Goal: Transaction & Acquisition: Obtain resource

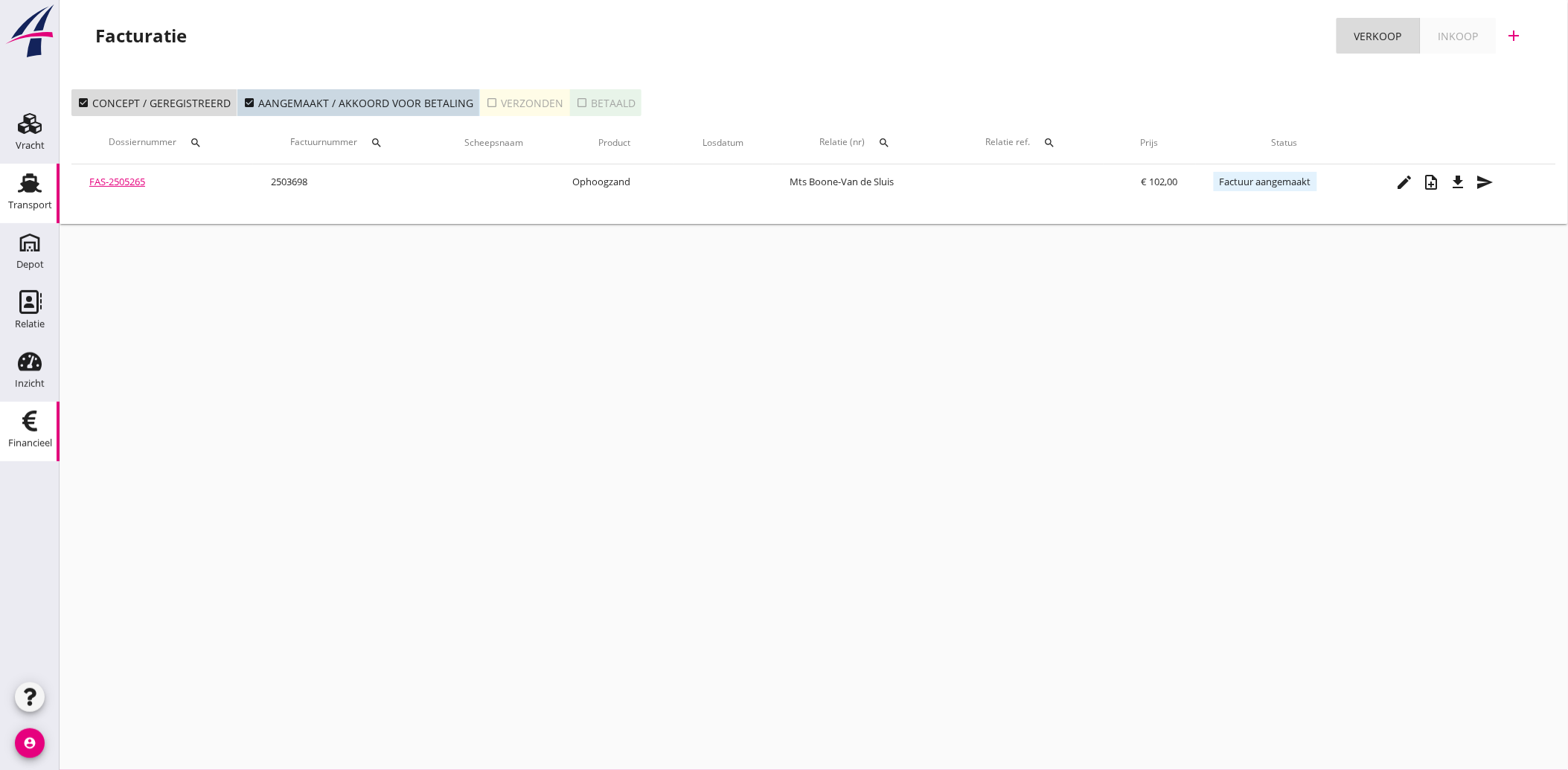
click at [21, 195] on div "Transport" at bounding box center [30, 206] width 44 height 21
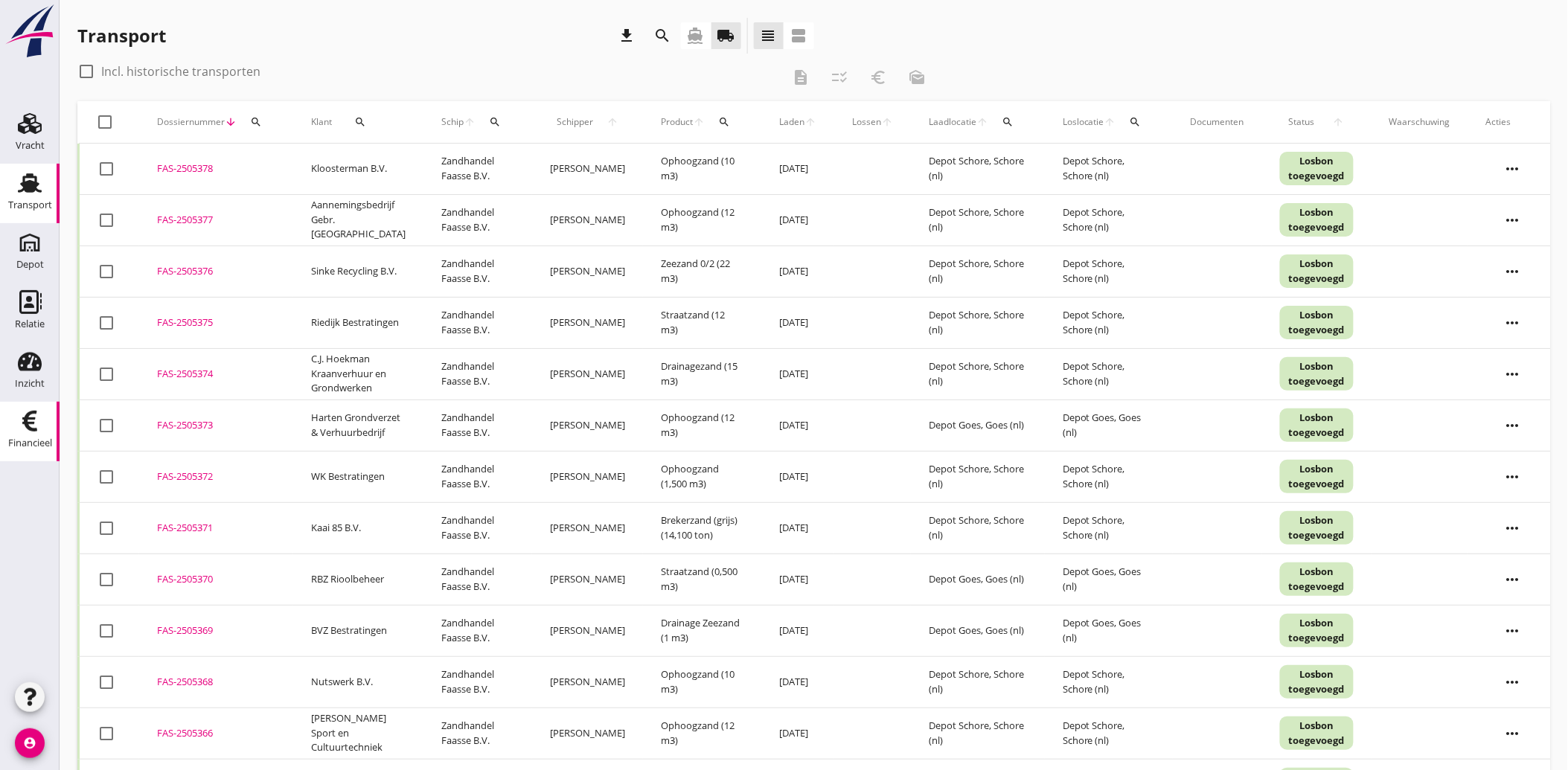
click at [32, 433] on div "Financieel" at bounding box center [30, 443] width 44 height 21
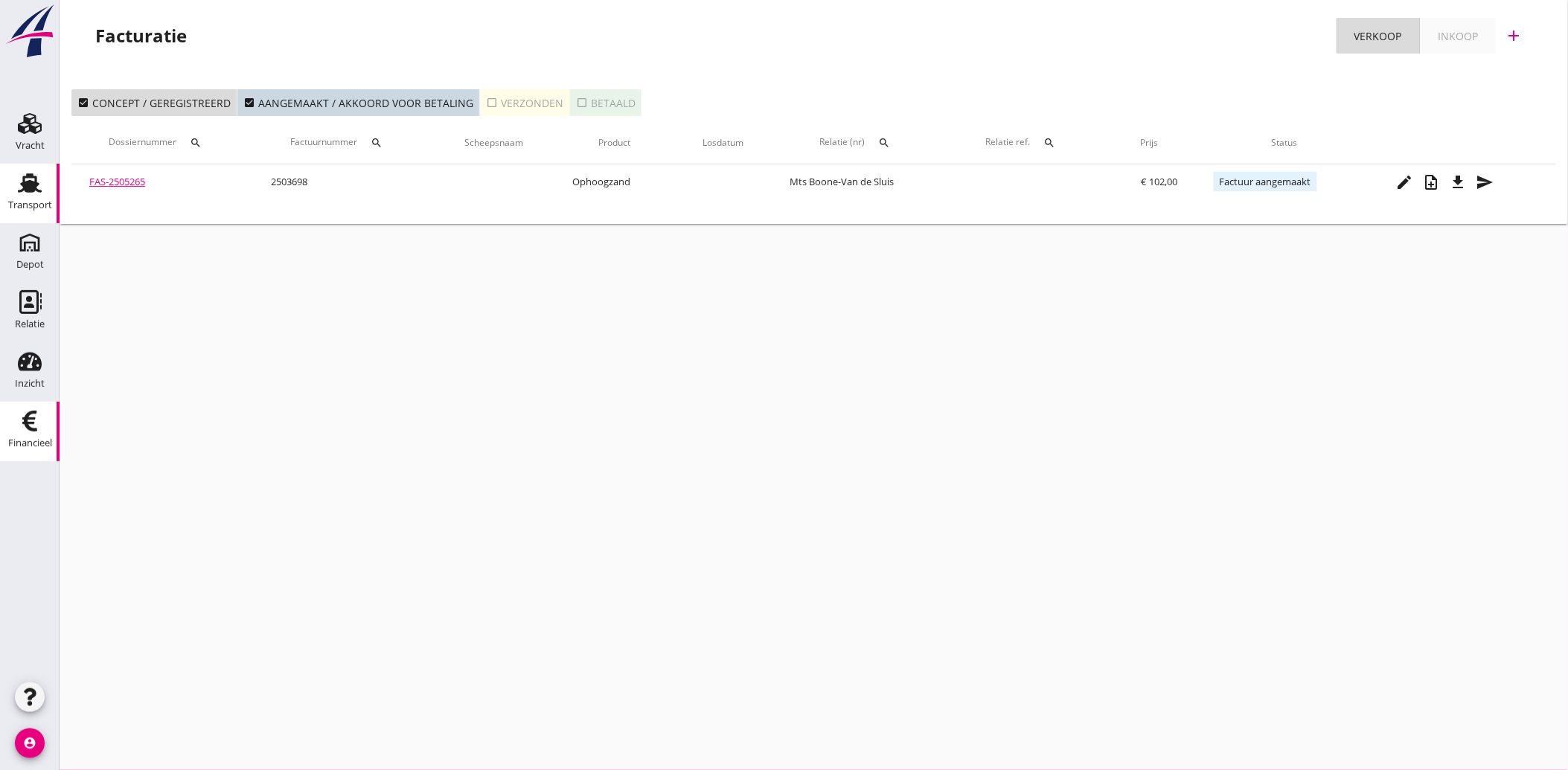
click at [19, 190] on use at bounding box center [29, 183] width 24 height 19
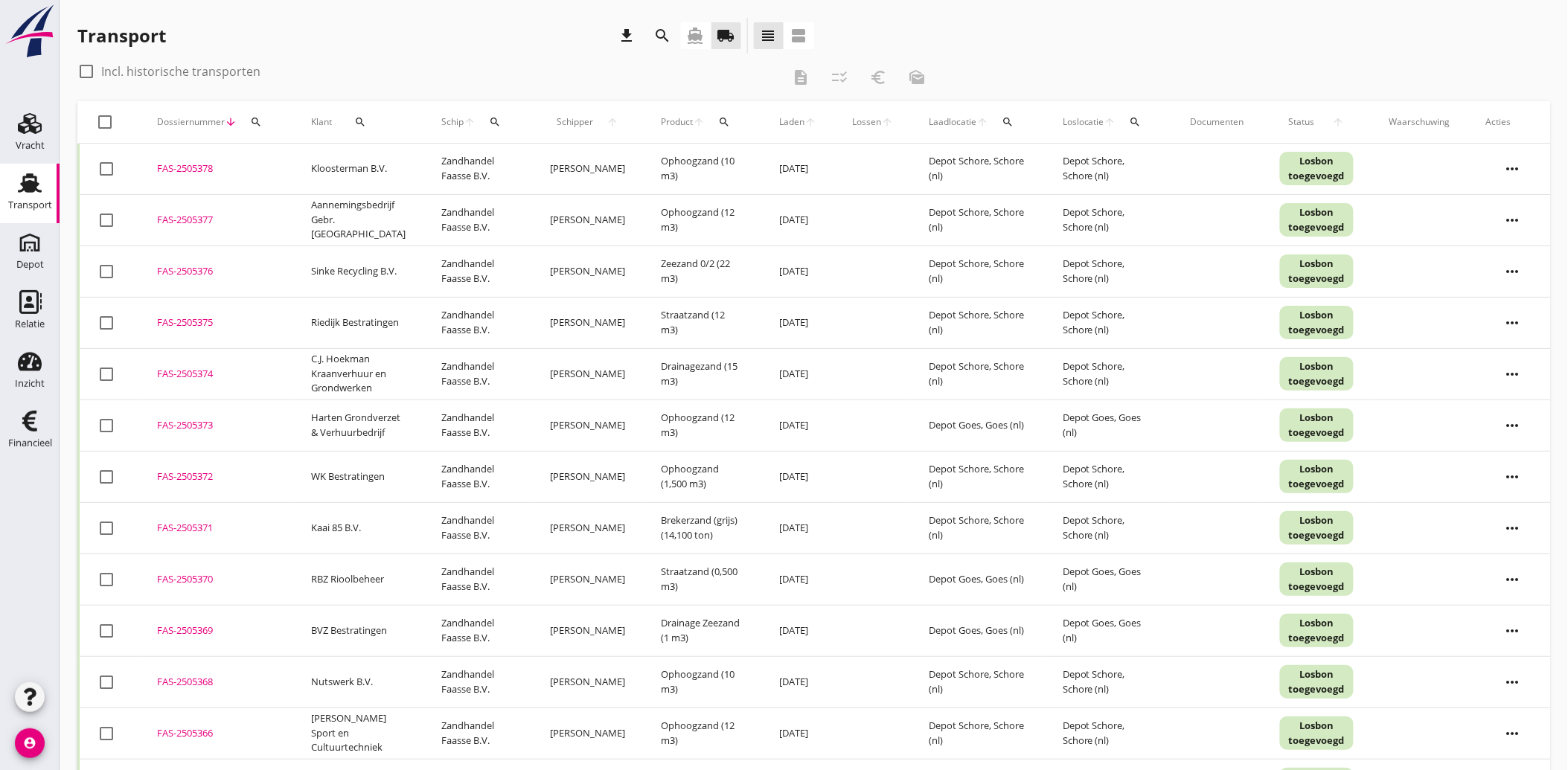
click at [359, 114] on button "search" at bounding box center [360, 122] width 45 height 27
click at [387, 155] on input "Zoeken op opdrachtgever..." at bounding box center [421, 165] width 155 height 24
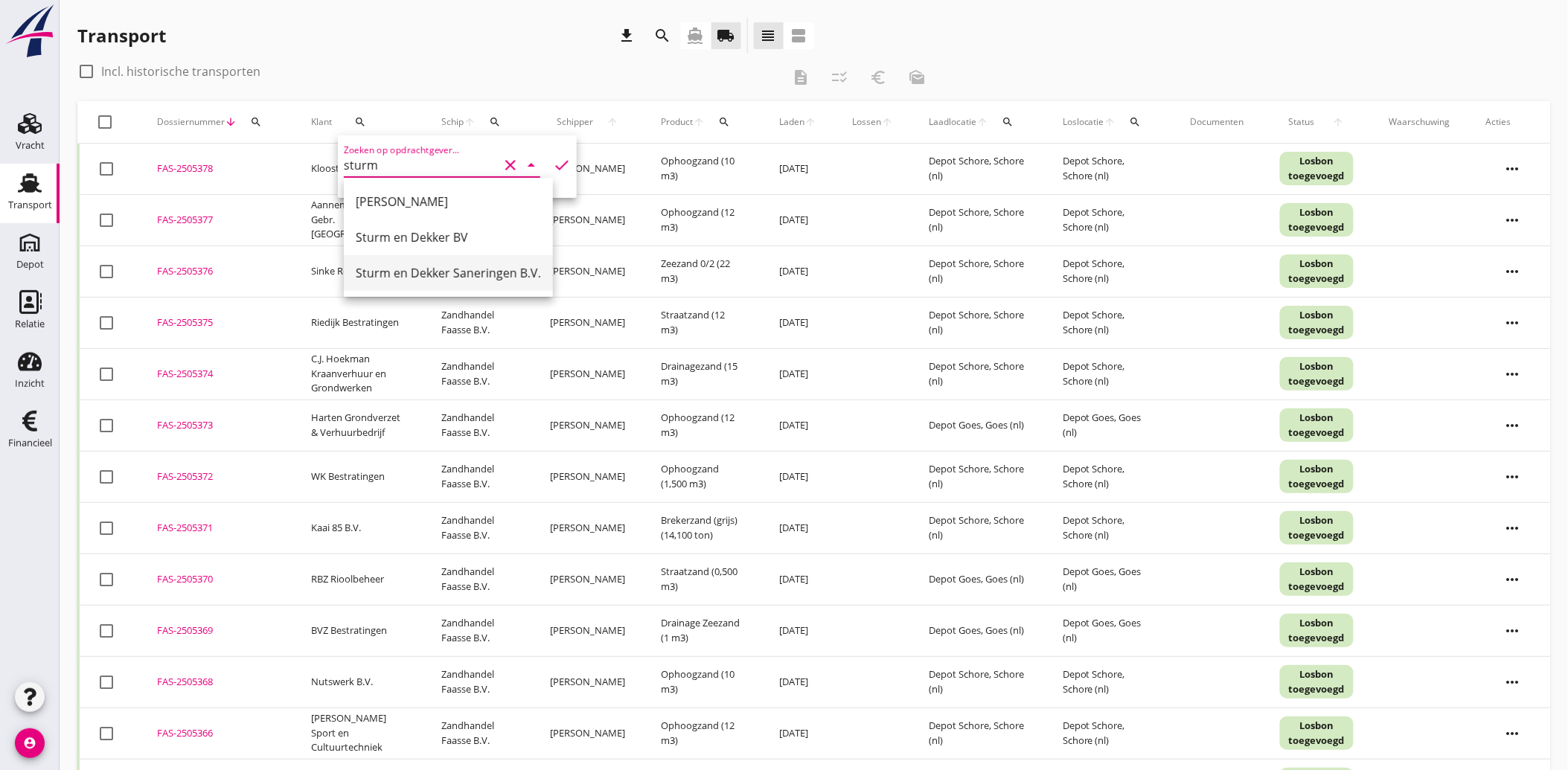
click at [417, 269] on div "Sturm en Dekker Saneringen B.V." at bounding box center [448, 273] width 186 height 18
type input "Sturm en Dekker Saneringen B.V."
click at [553, 164] on icon "check" at bounding box center [562, 165] width 18 height 18
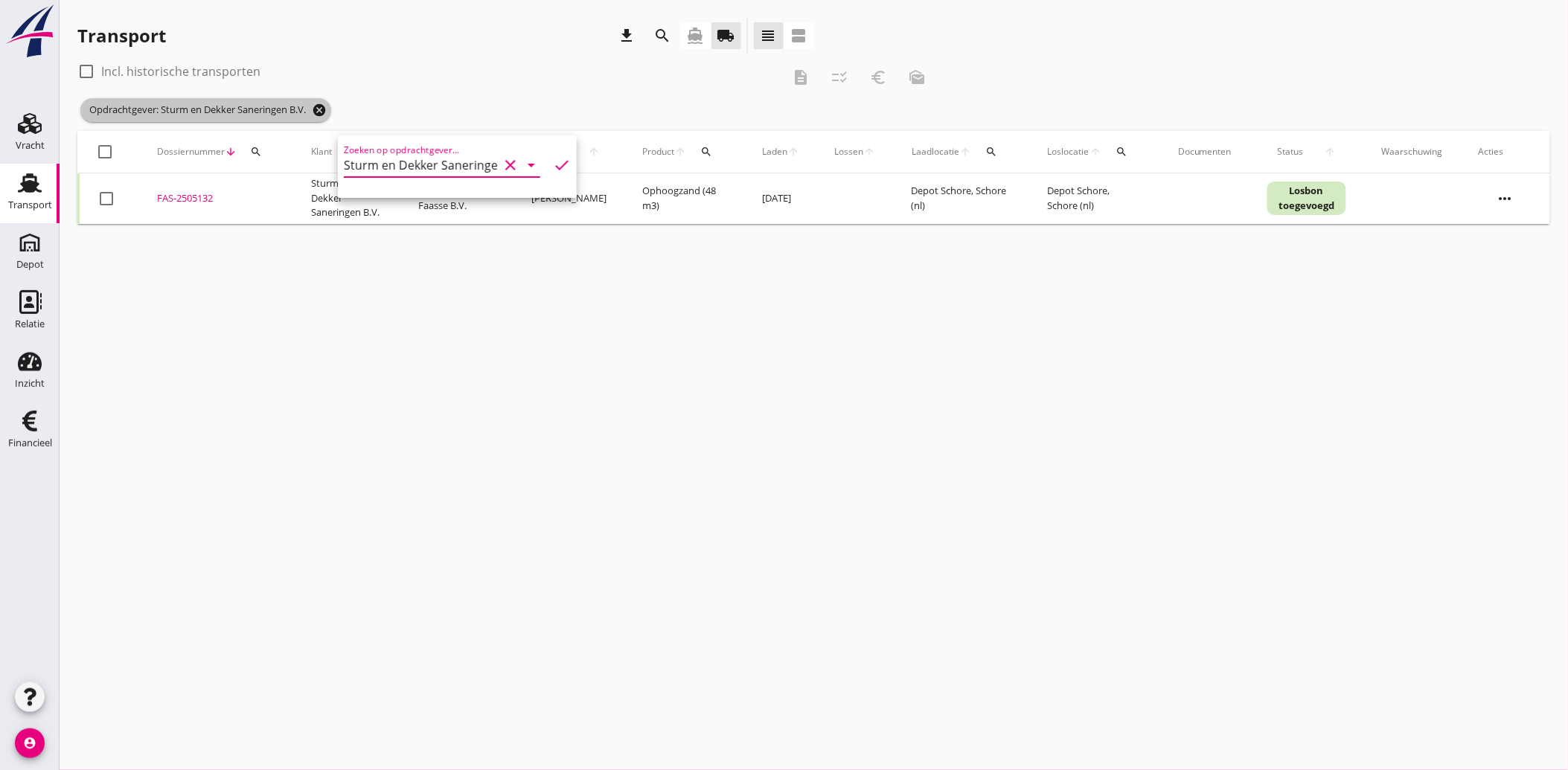
click at [321, 105] on icon "cancel" at bounding box center [319, 110] width 15 height 15
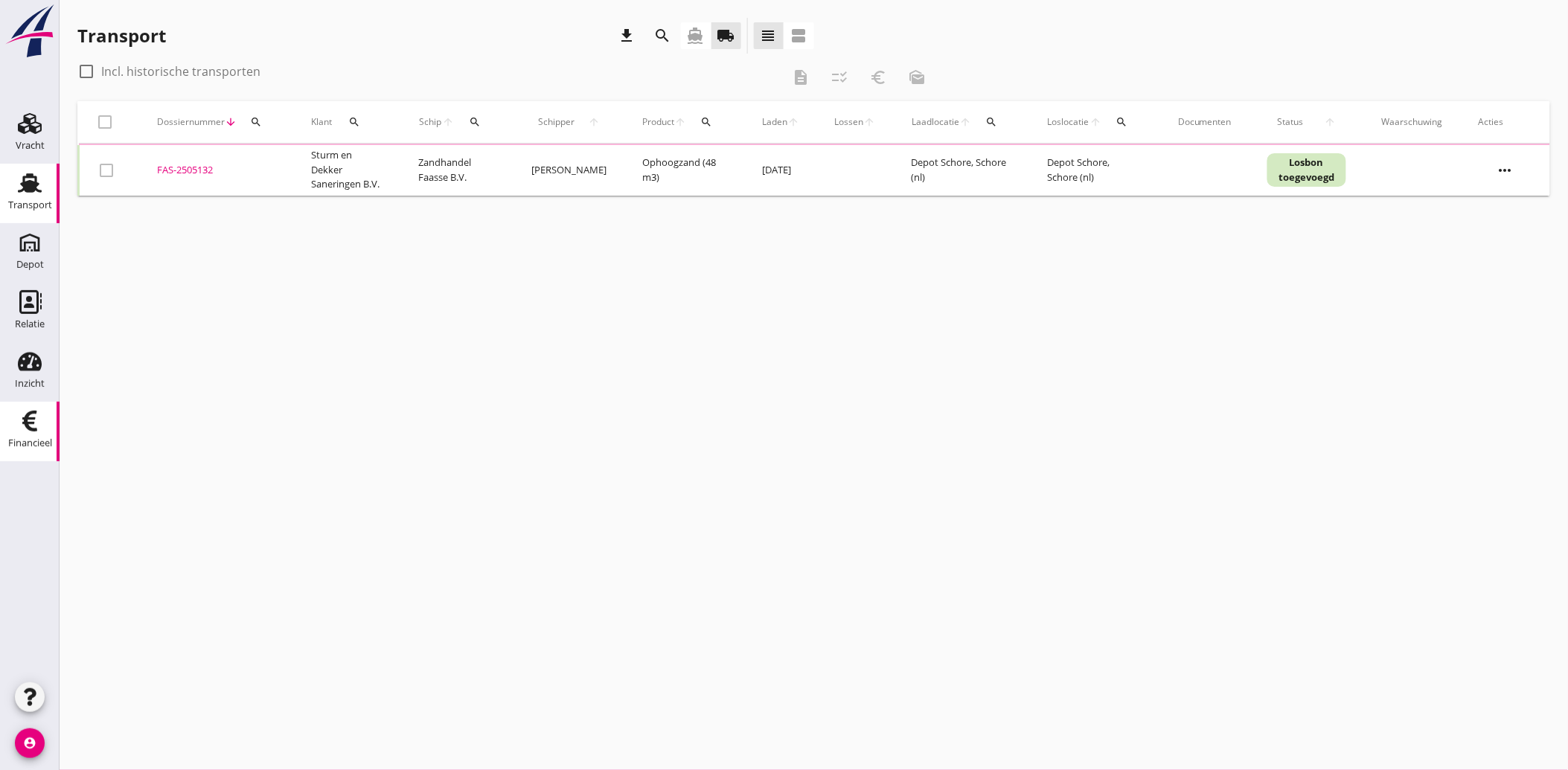
click at [23, 413] on icon "Financieel" at bounding box center [29, 421] width 24 height 24
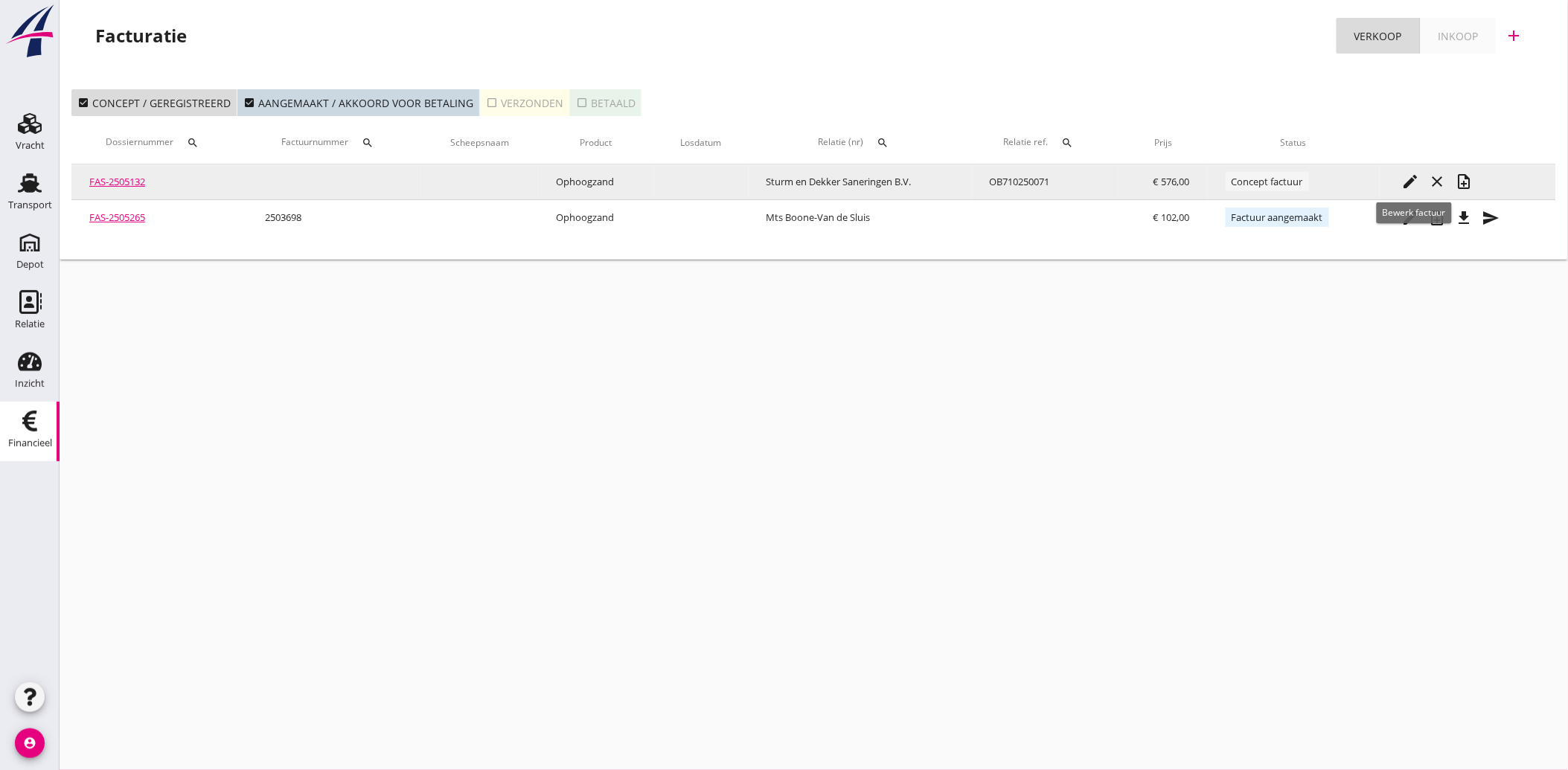
click at [1413, 177] on icon "edit" at bounding box center [1412, 182] width 18 height 18
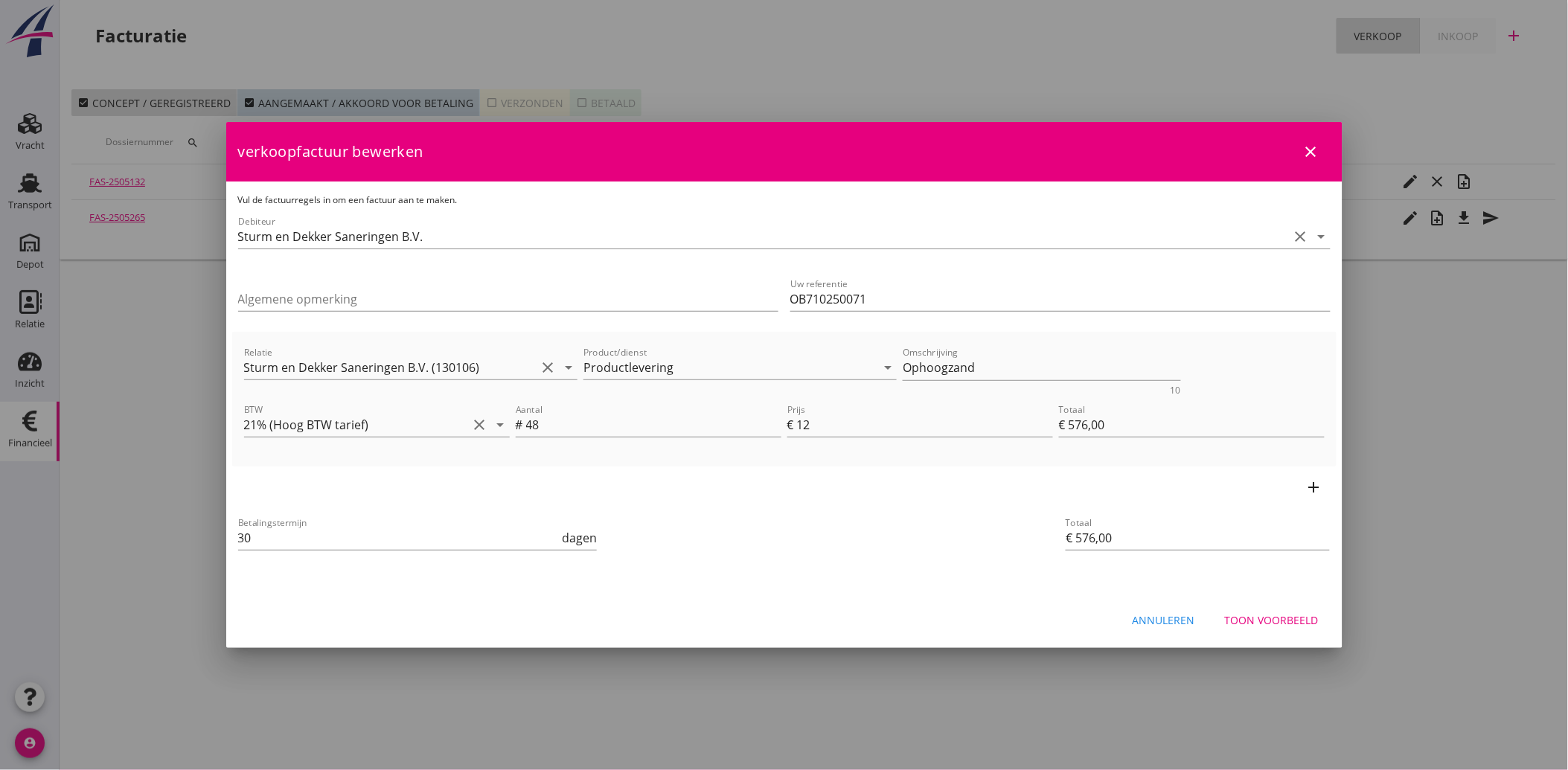
click at [1259, 615] on div "Toon voorbeeld" at bounding box center [1272, 620] width 94 height 15
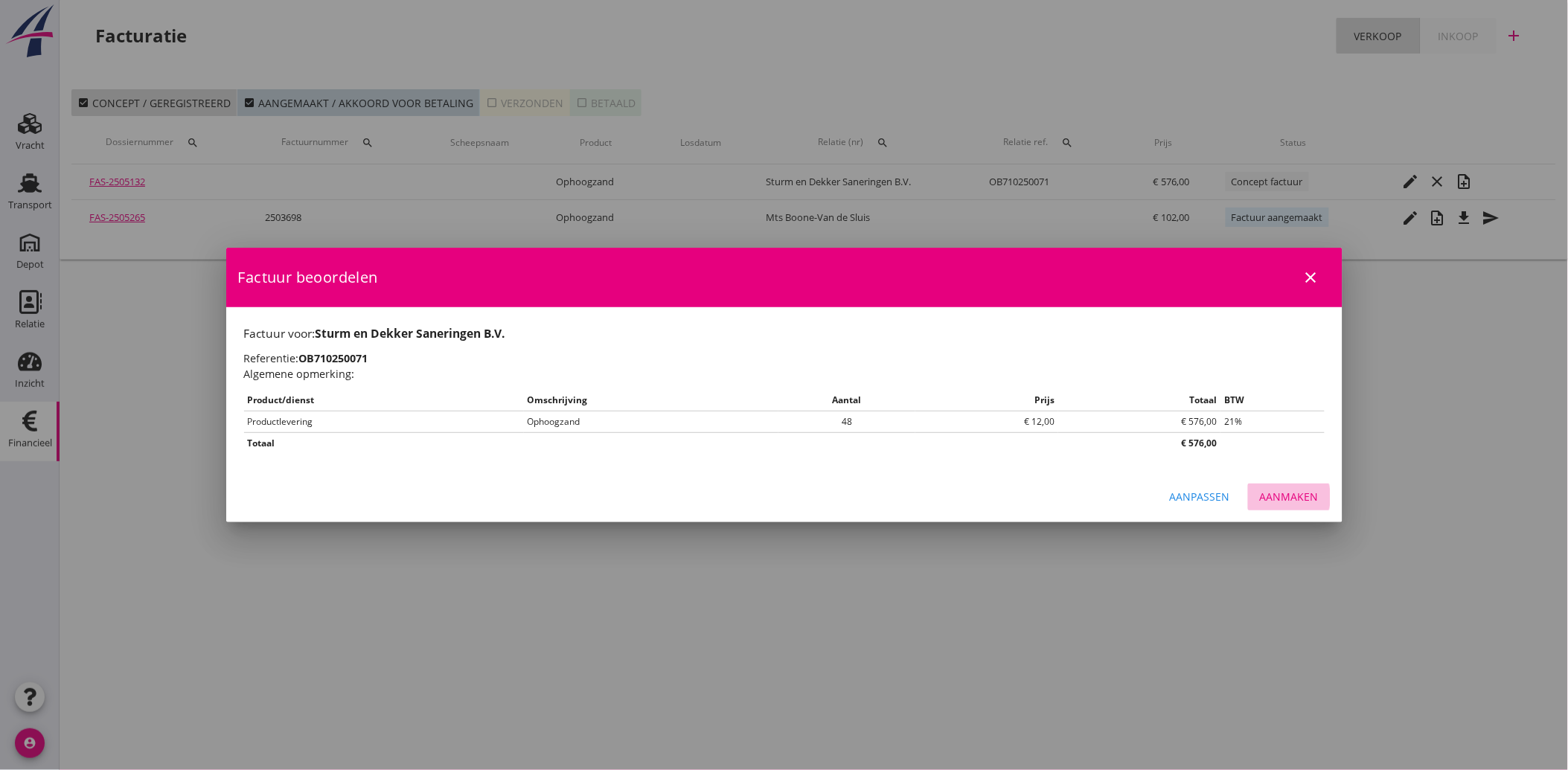
click at [1280, 507] on button "Aanmaken" at bounding box center [1290, 497] width 83 height 27
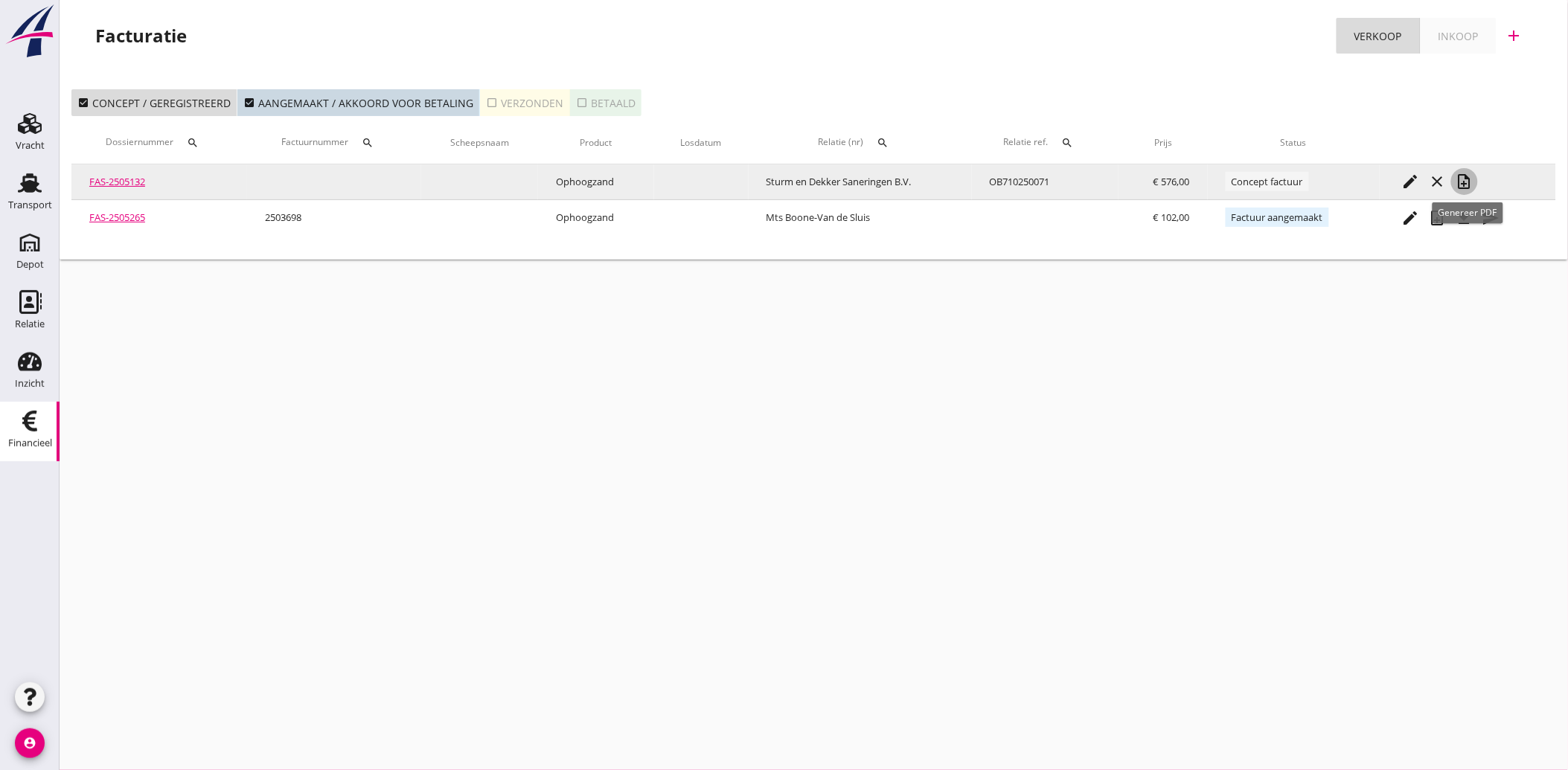
click at [1467, 176] on icon "note_add" at bounding box center [1465, 182] width 18 height 18
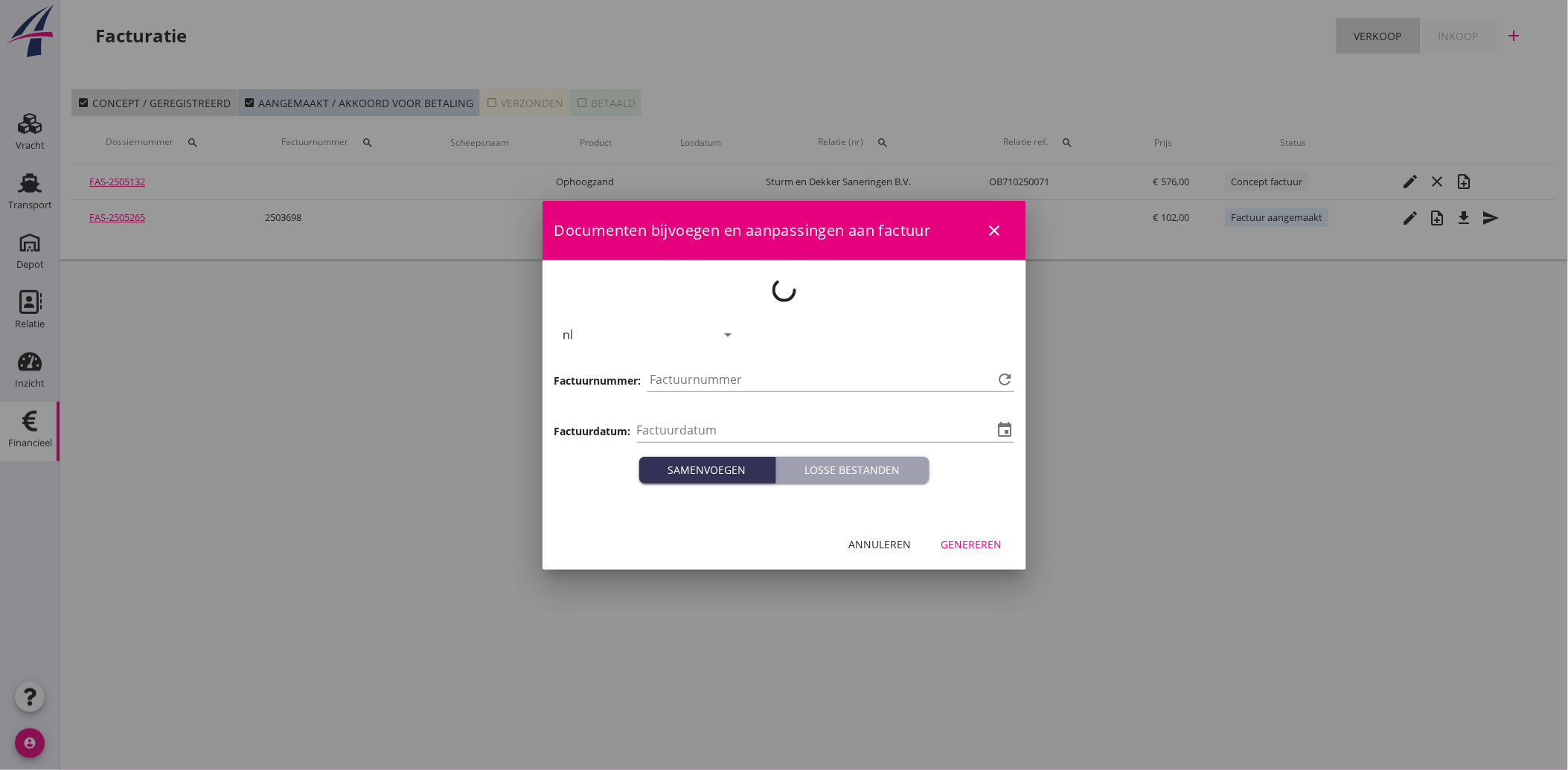
type input "[DATE]"
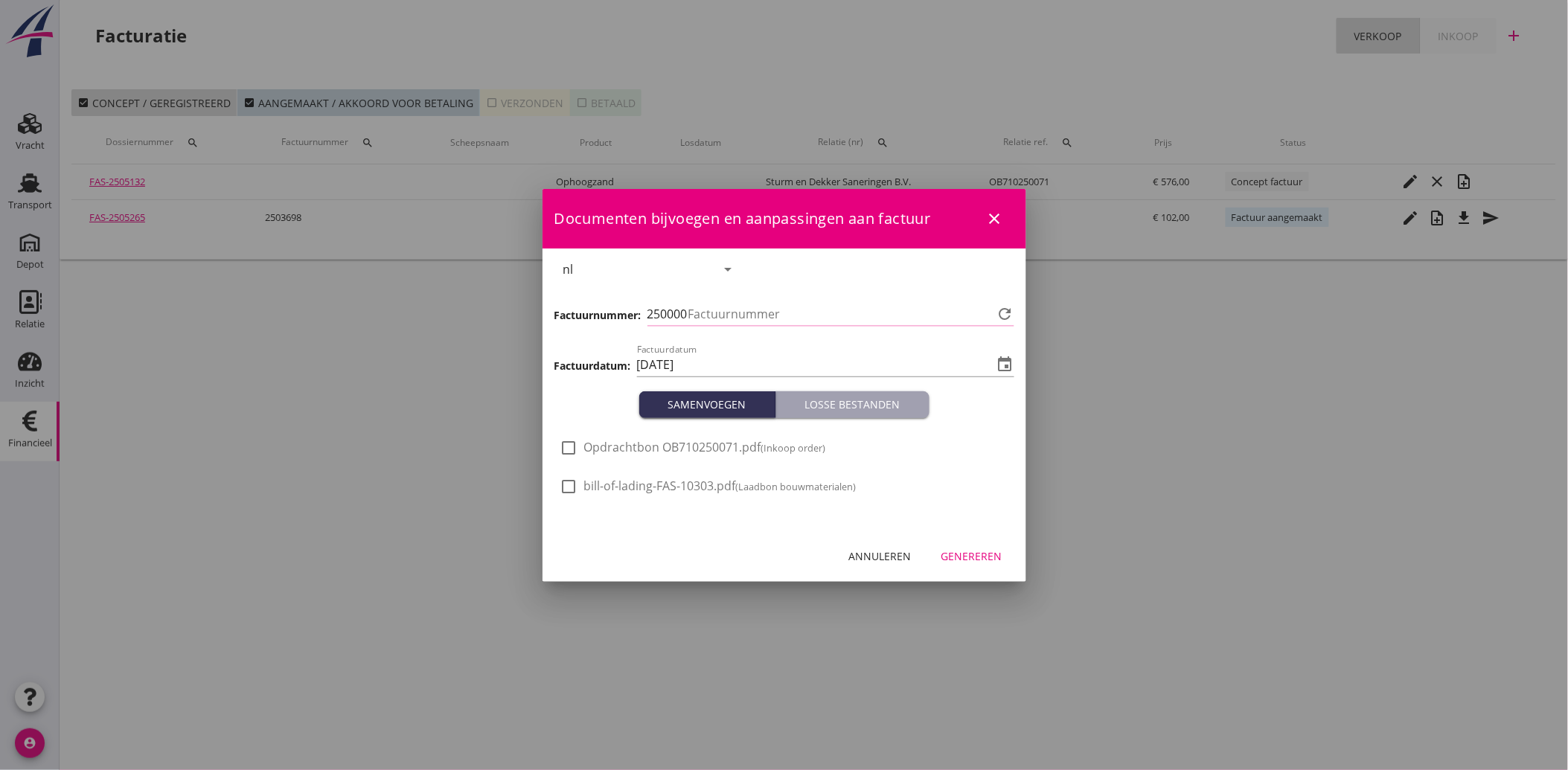
type input "3732"
click at [581, 448] on div at bounding box center [569, 447] width 25 height 25
checkbox input "true"
click at [998, 564] on button "Genereren" at bounding box center [972, 556] width 85 height 27
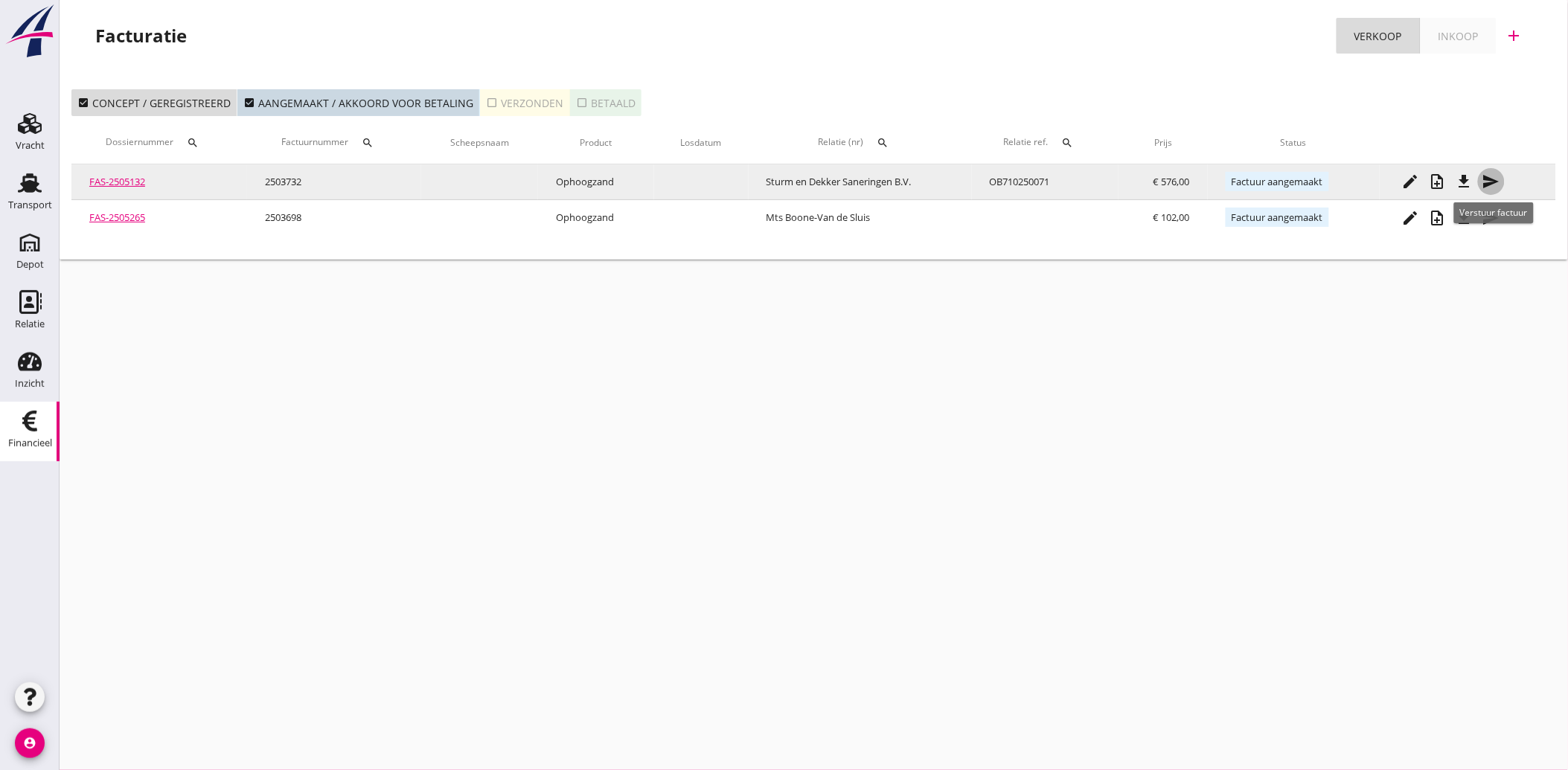
click at [1493, 179] on icon "send" at bounding box center [1492, 182] width 18 height 18
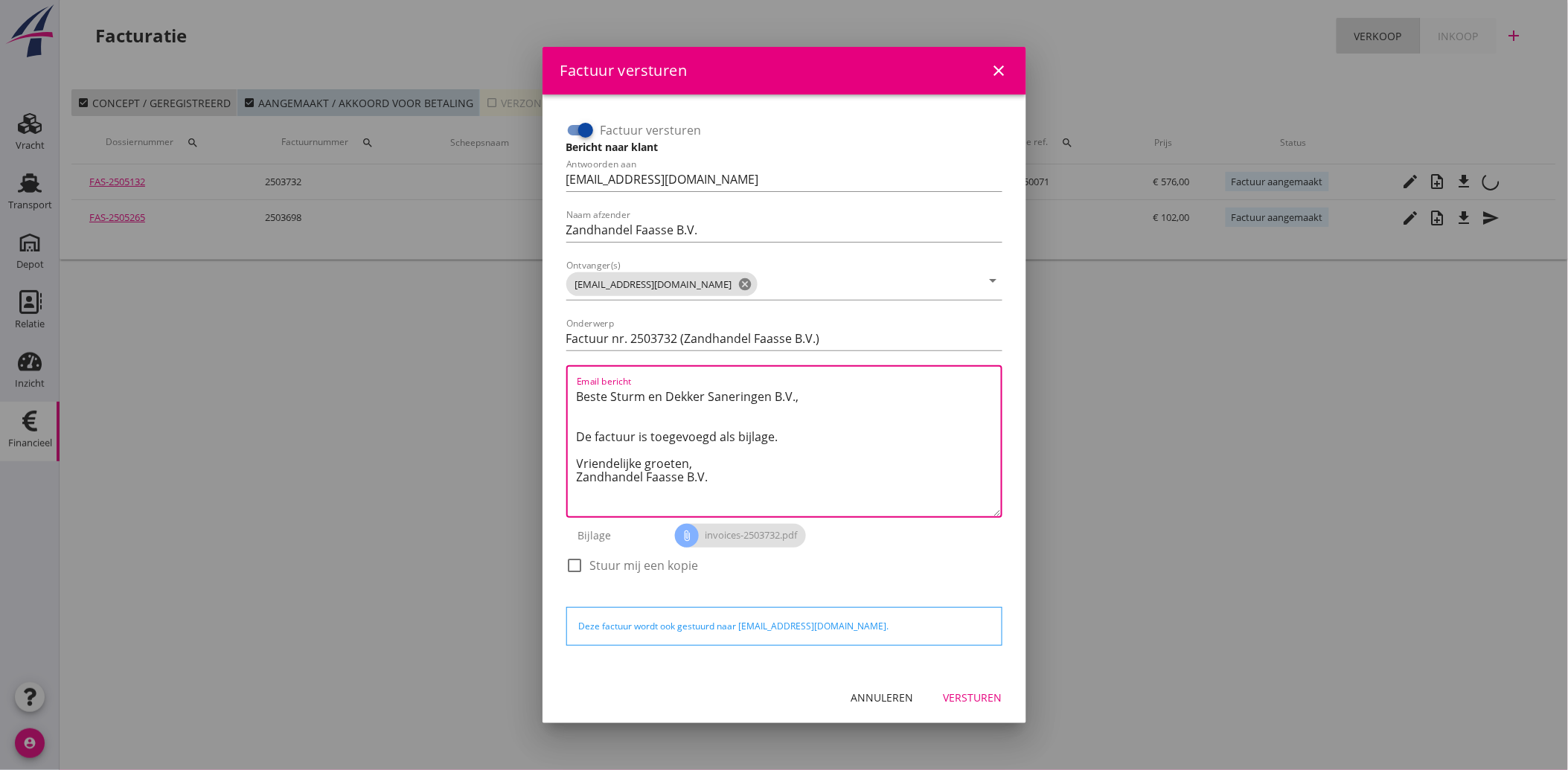
drag, startPoint x: 721, startPoint y: 480, endPoint x: 532, endPoint y: 370, distance: 218.7
click at [532, 370] on div "Factuur versturen close Factuur versturen Bericht naar klant Antwoorden aan [EM…" at bounding box center [784, 385] width 1568 height 770
paste textarea "Geachte heer/mevrouw, Hierbij zenden wij u onze factuur i.v.m. de door ons aan …"
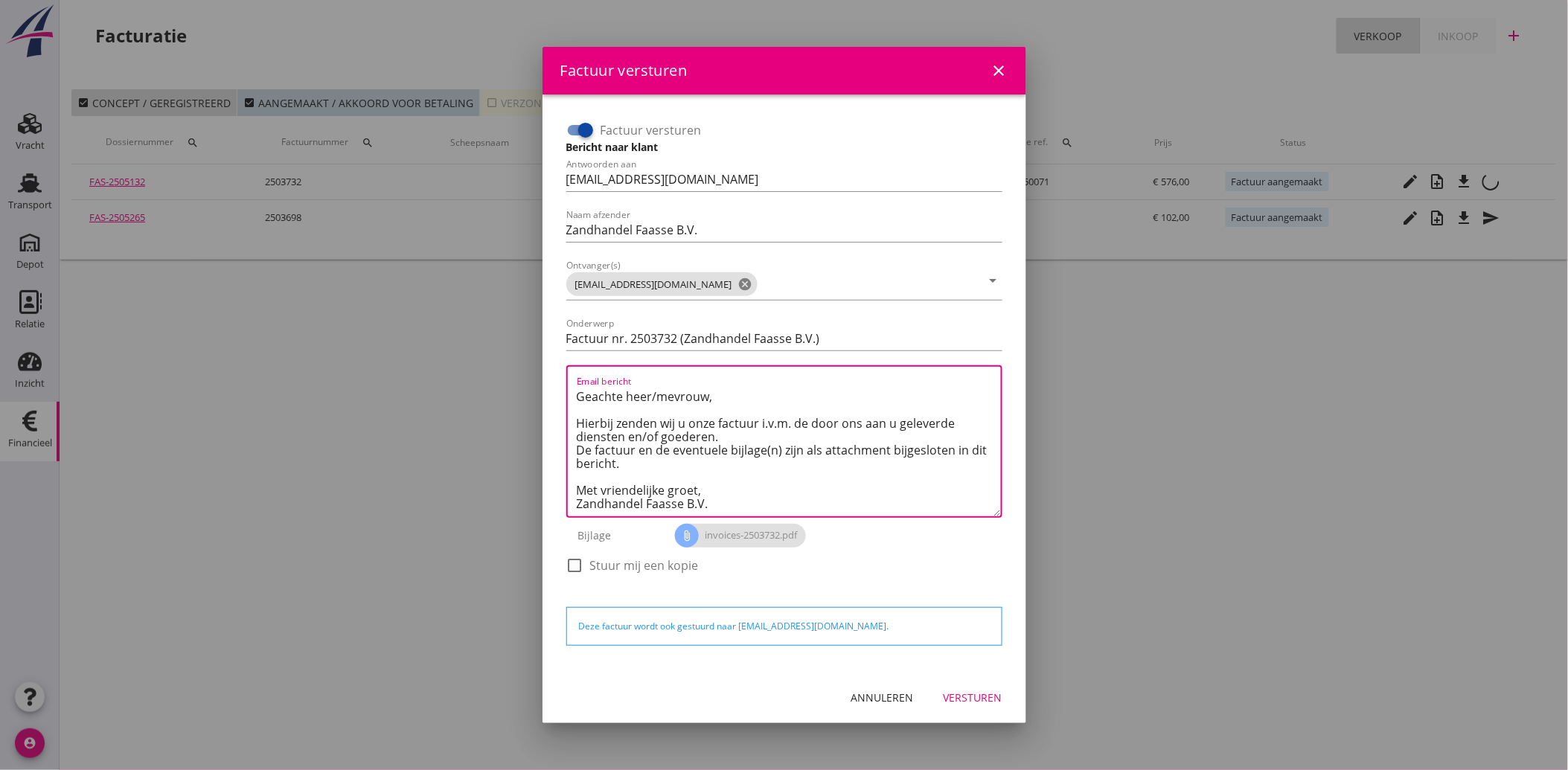
type textarea "Geachte heer/mevrouw, Hierbij zenden wij u onze factuur i.v.m. de door ons aan …"
click at [966, 691] on div "Versturen" at bounding box center [973, 697] width 59 height 15
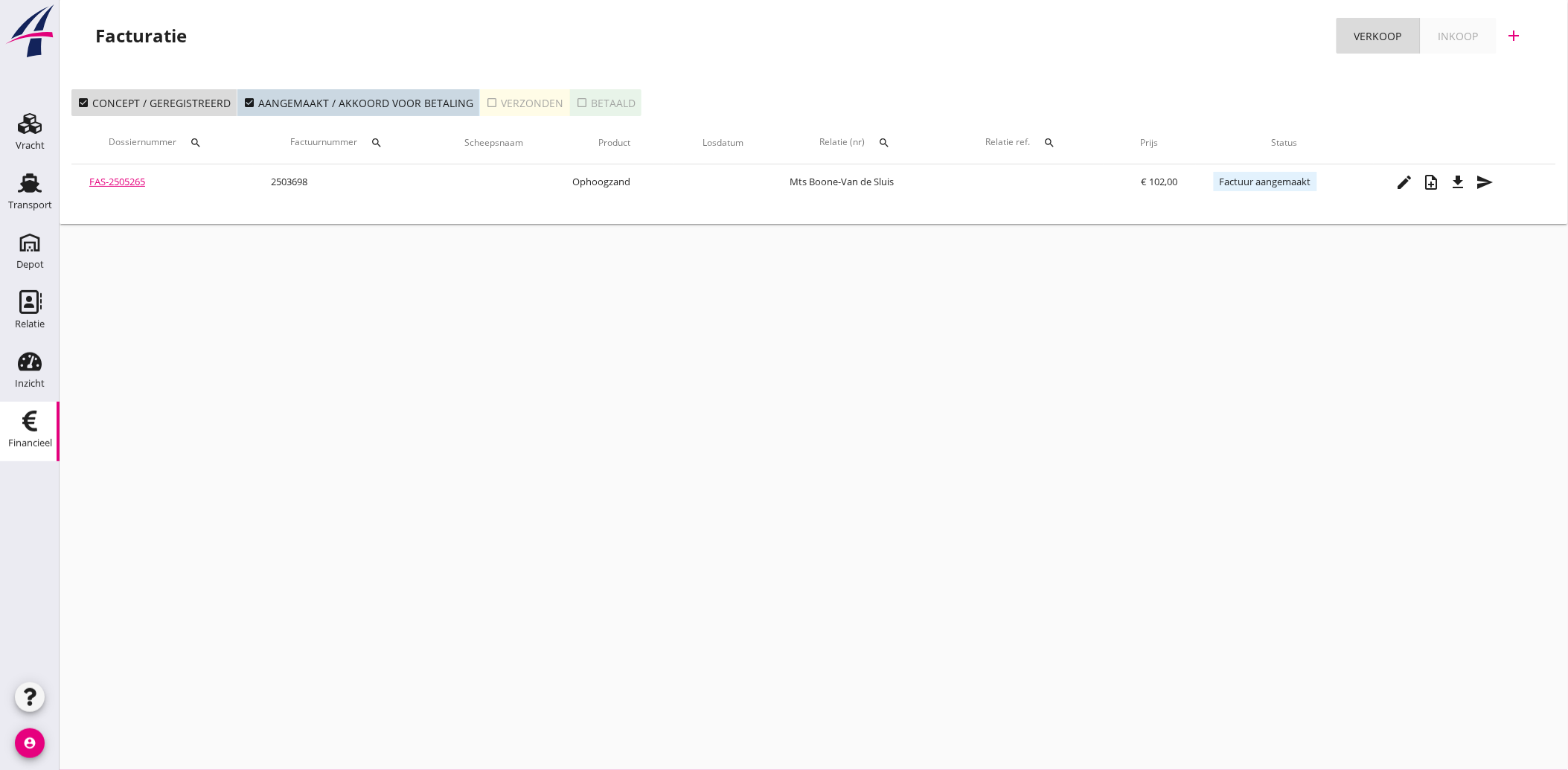
click at [20, 411] on icon "Financieel" at bounding box center [29, 421] width 24 height 24
click at [382, 140] on icon "search" at bounding box center [377, 143] width 12 height 12
click at [418, 180] on input "Zoeken op factuurnummer..." at bounding box center [449, 186] width 155 height 24
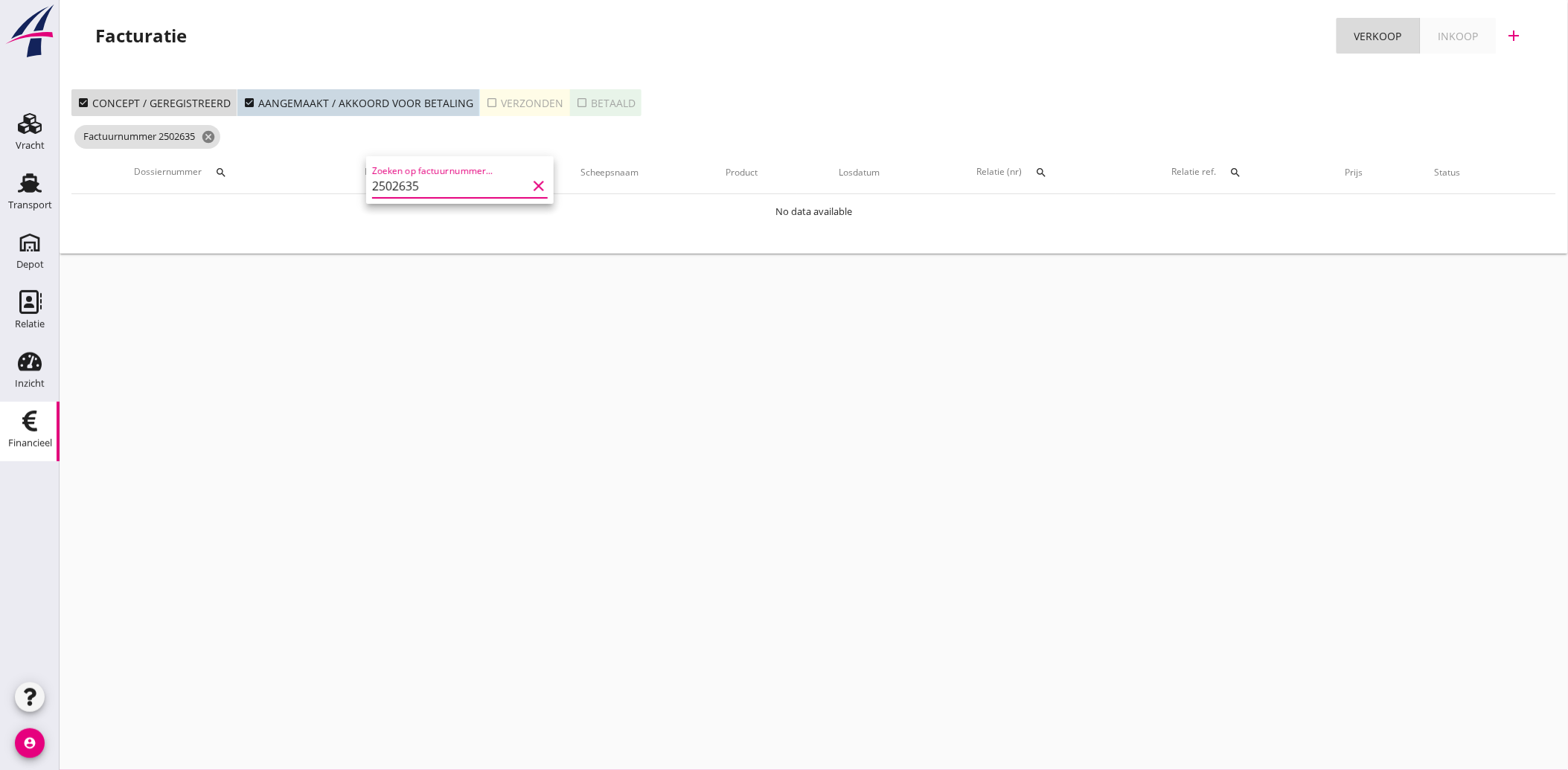
type input "2502635"
click at [486, 101] on icon "check_box_outline_blank" at bounding box center [492, 102] width 12 height 12
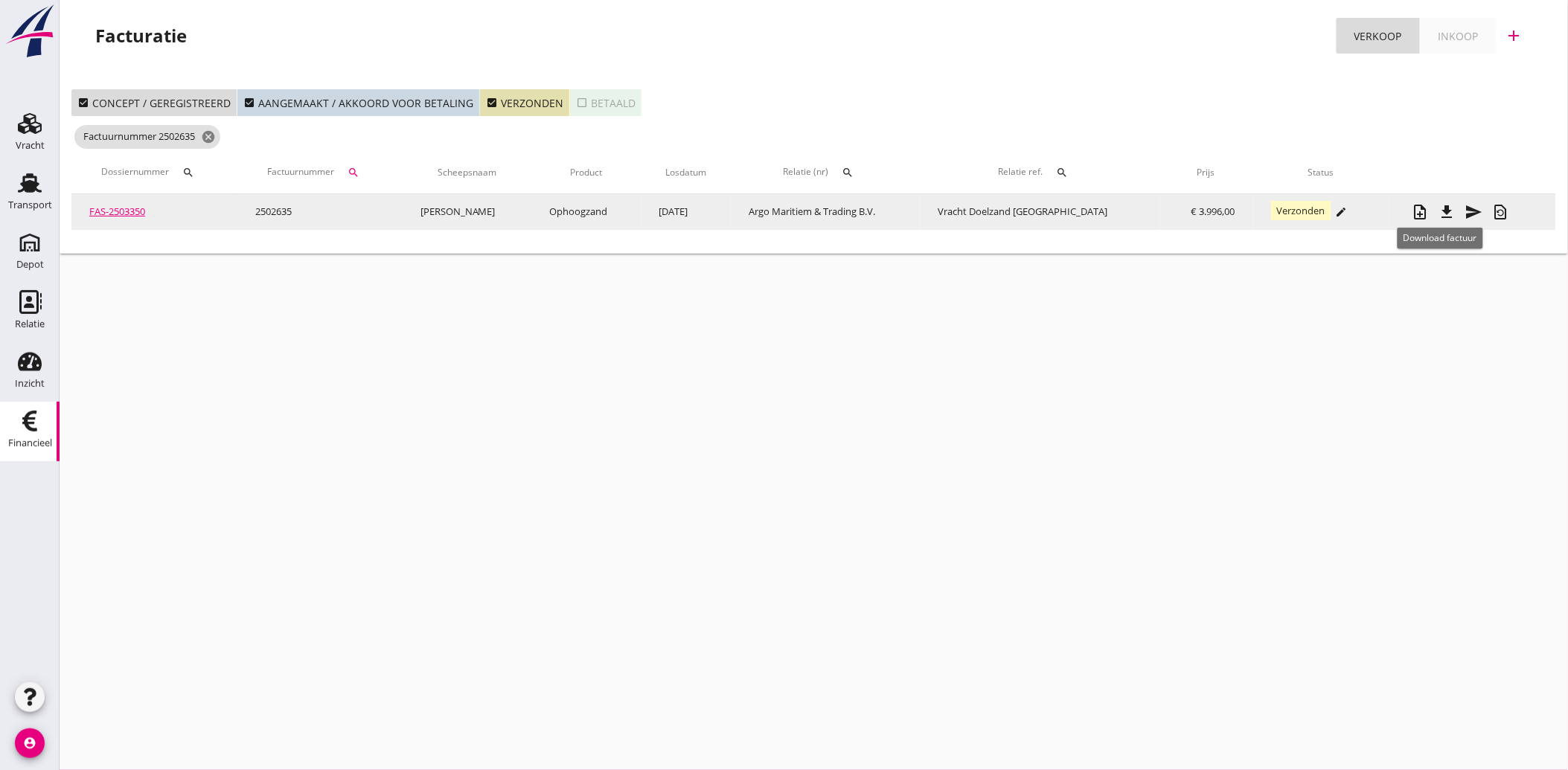
click at [1442, 211] on icon "file_download" at bounding box center [1448, 212] width 18 height 18
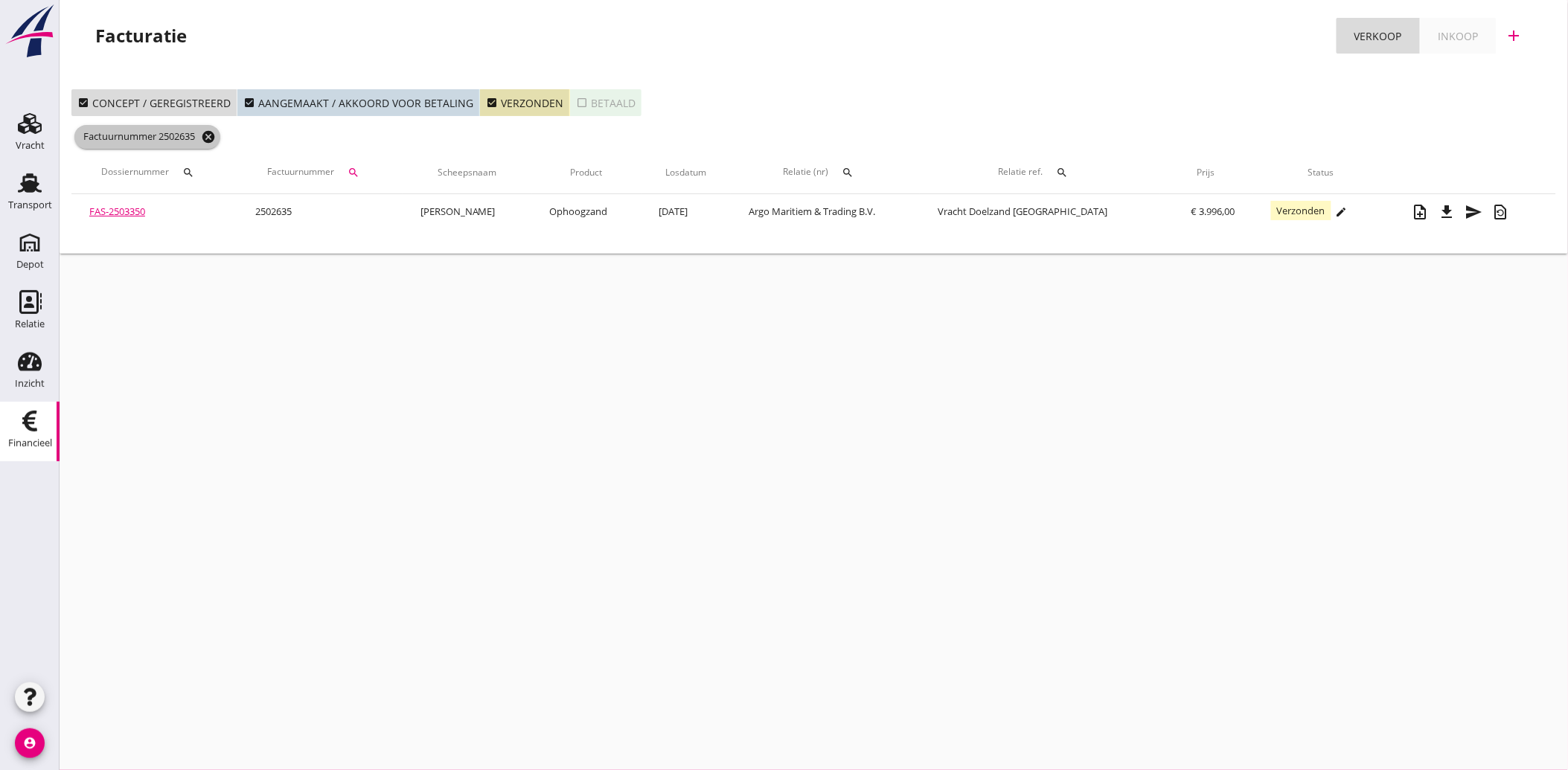
click at [212, 141] on icon "cancel" at bounding box center [208, 137] width 15 height 15
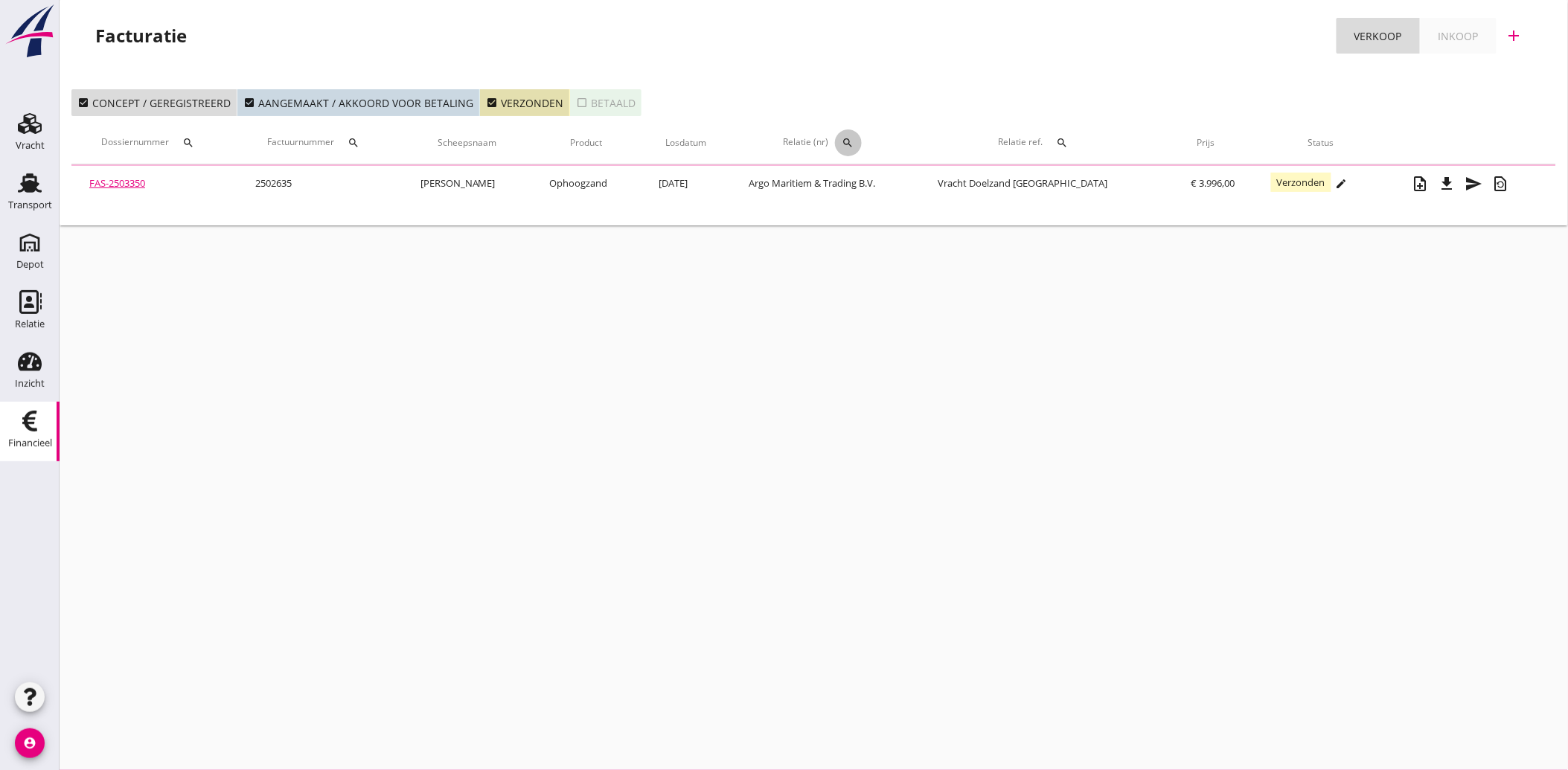
click at [855, 140] on icon "search" at bounding box center [848, 143] width 12 height 12
click at [891, 192] on input "text" at bounding box center [944, 186] width 155 height 24
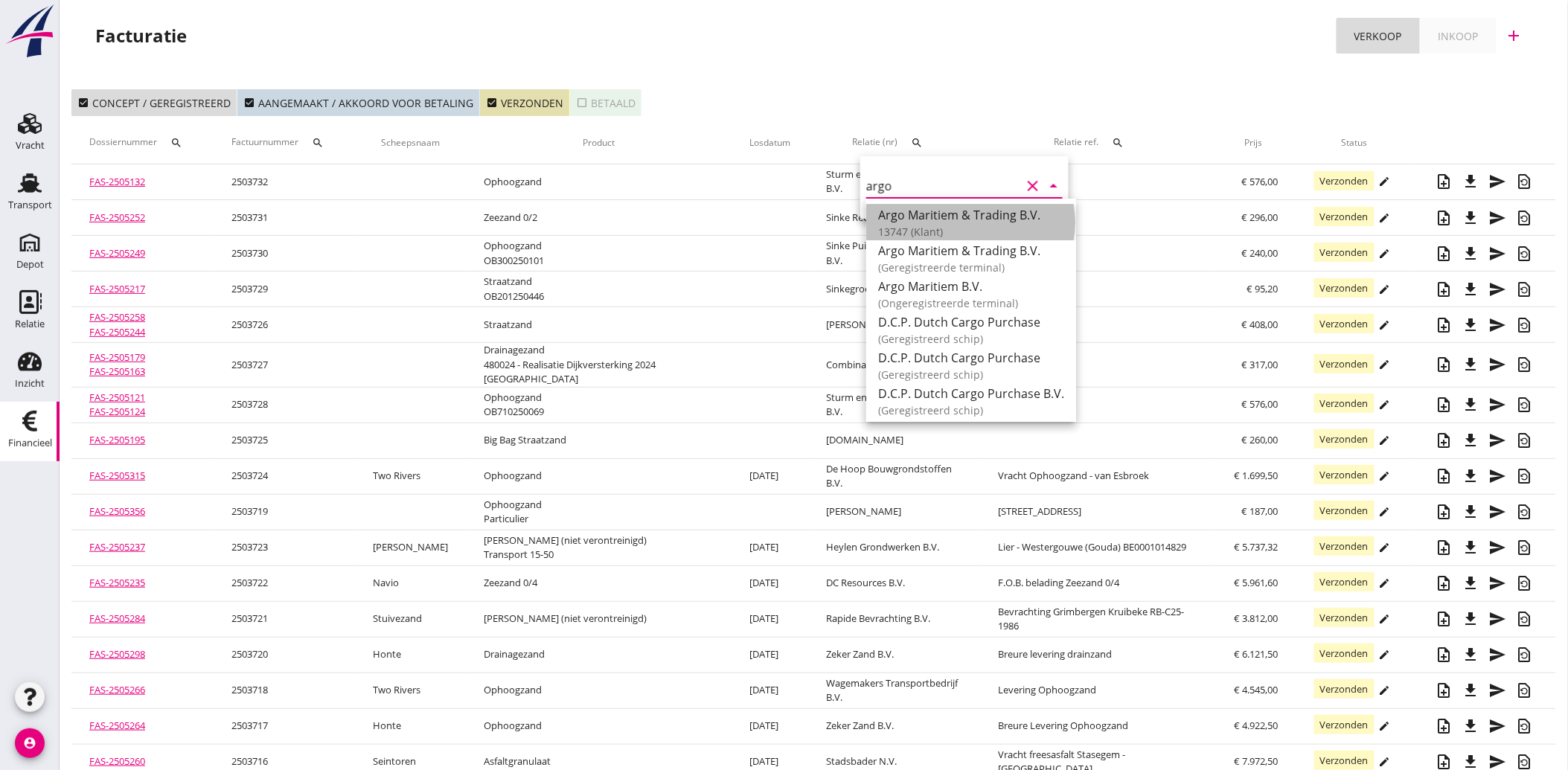
click at [906, 214] on div "Argo Maritiem & Trading B.V." at bounding box center [971, 215] width 186 height 18
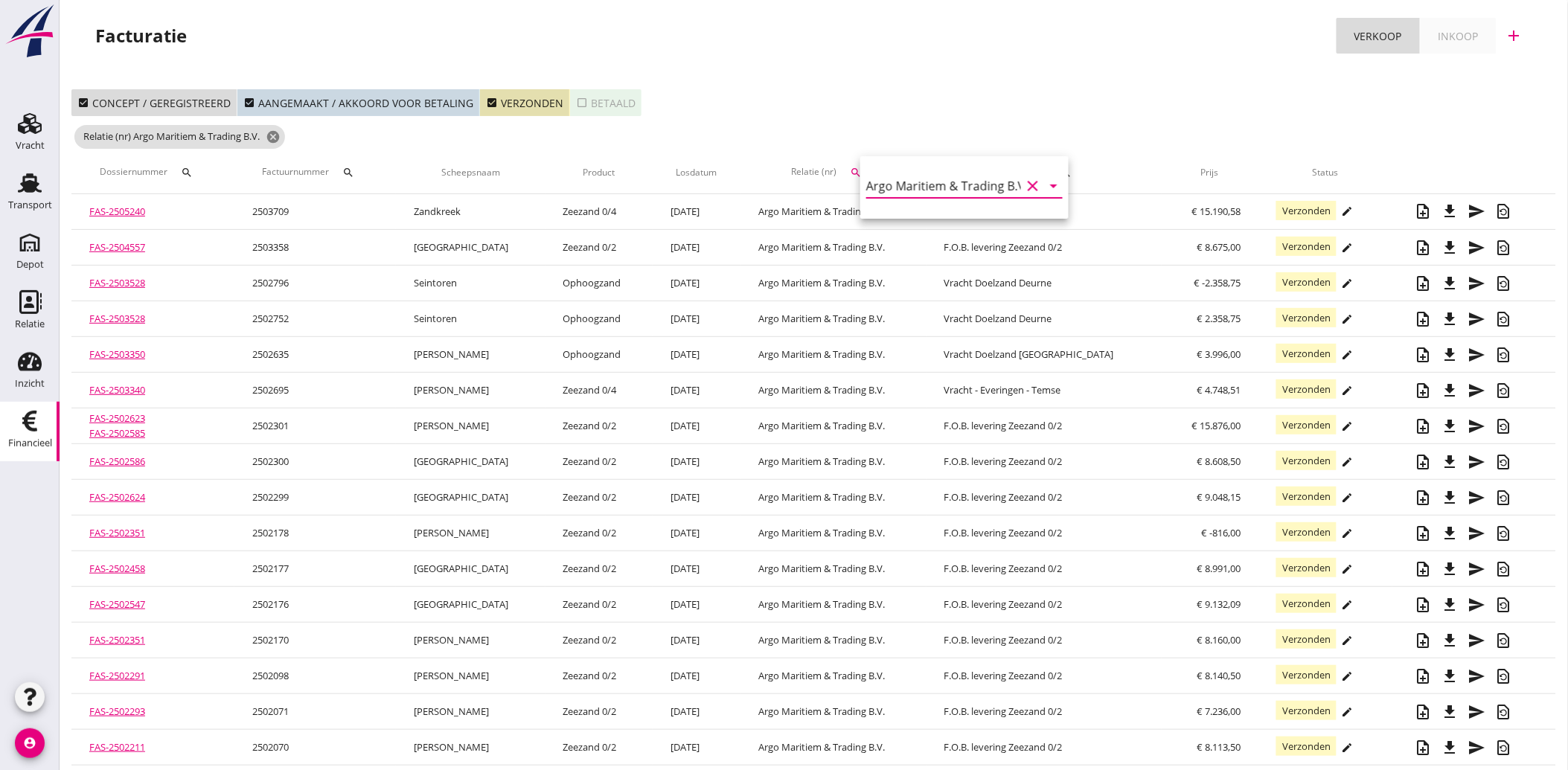
type input "Argo Maritiem & Trading B.V. (13747)"
click at [1024, 178] on icon "clear" at bounding box center [1033, 186] width 18 height 18
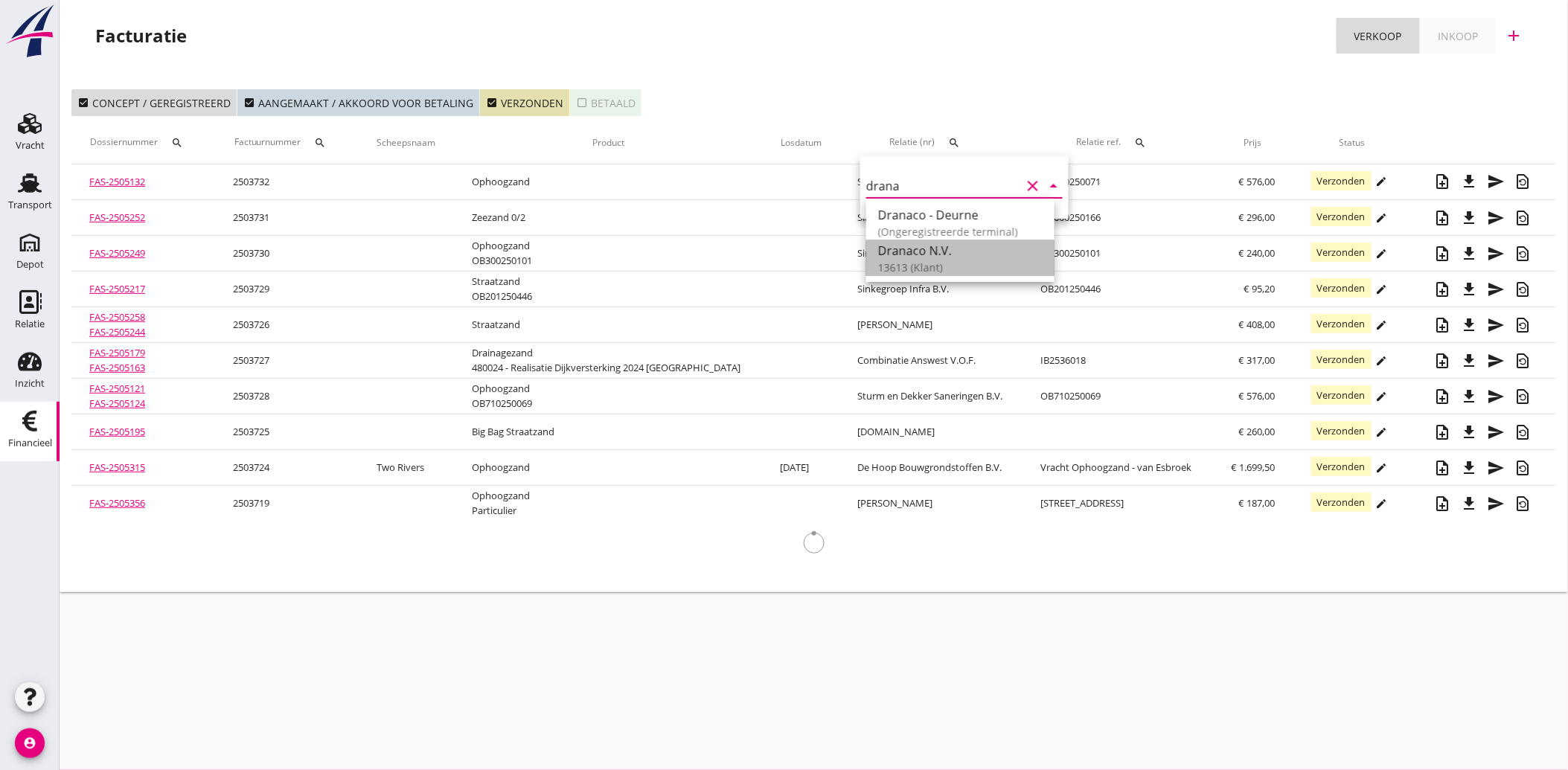
click at [926, 260] on div "13613 (Klant)" at bounding box center [960, 267] width 165 height 15
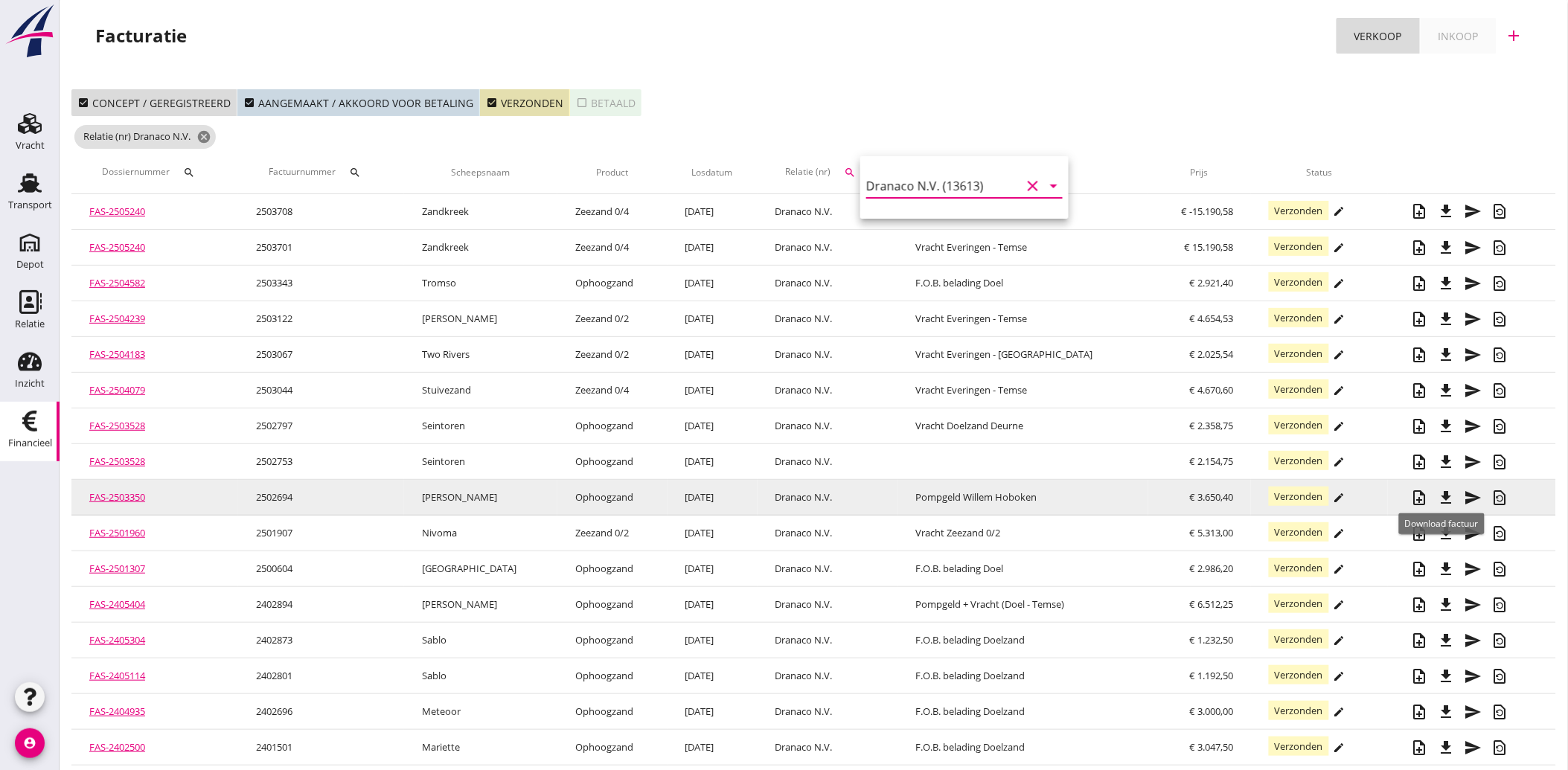
type input "Dranaco N.V. (13613)"
click at [1441, 491] on icon "file_download" at bounding box center [1446, 498] width 18 height 18
click at [1442, 495] on icon "file_download" at bounding box center [1446, 498] width 18 height 18
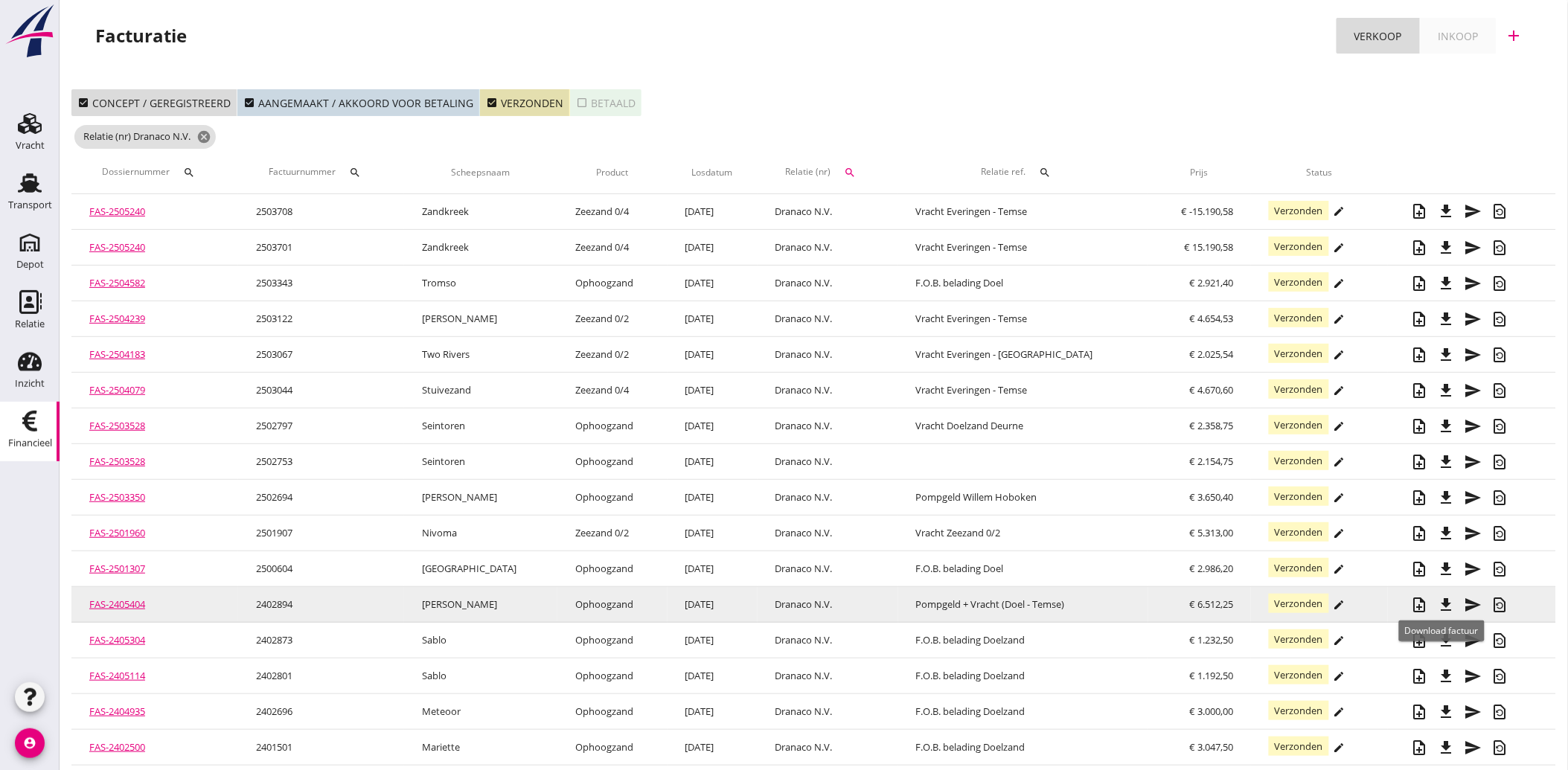
click at [1442, 603] on icon "file_download" at bounding box center [1446, 605] width 18 height 18
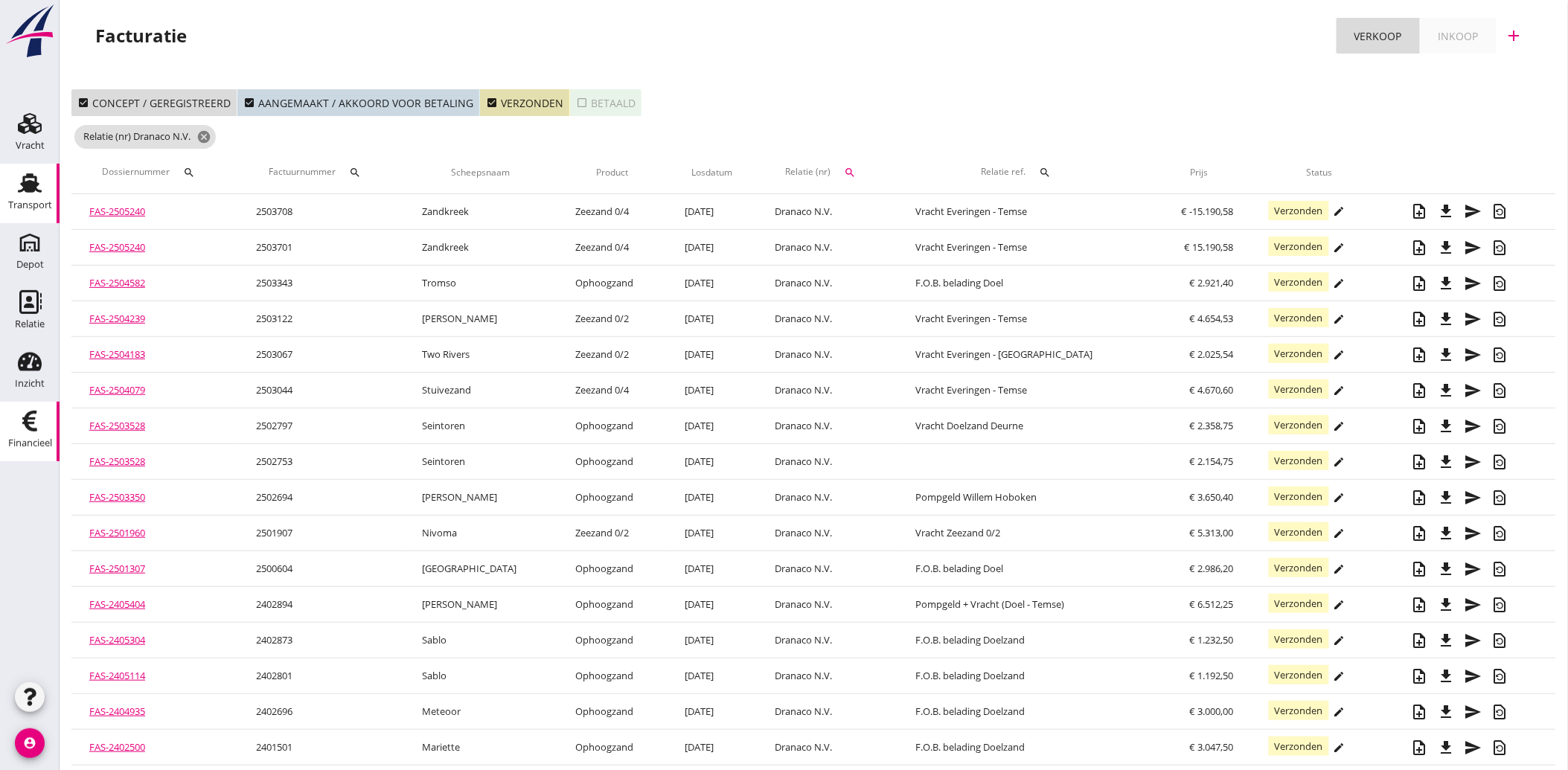
click at [19, 181] on icon "Transport" at bounding box center [29, 182] width 24 height 24
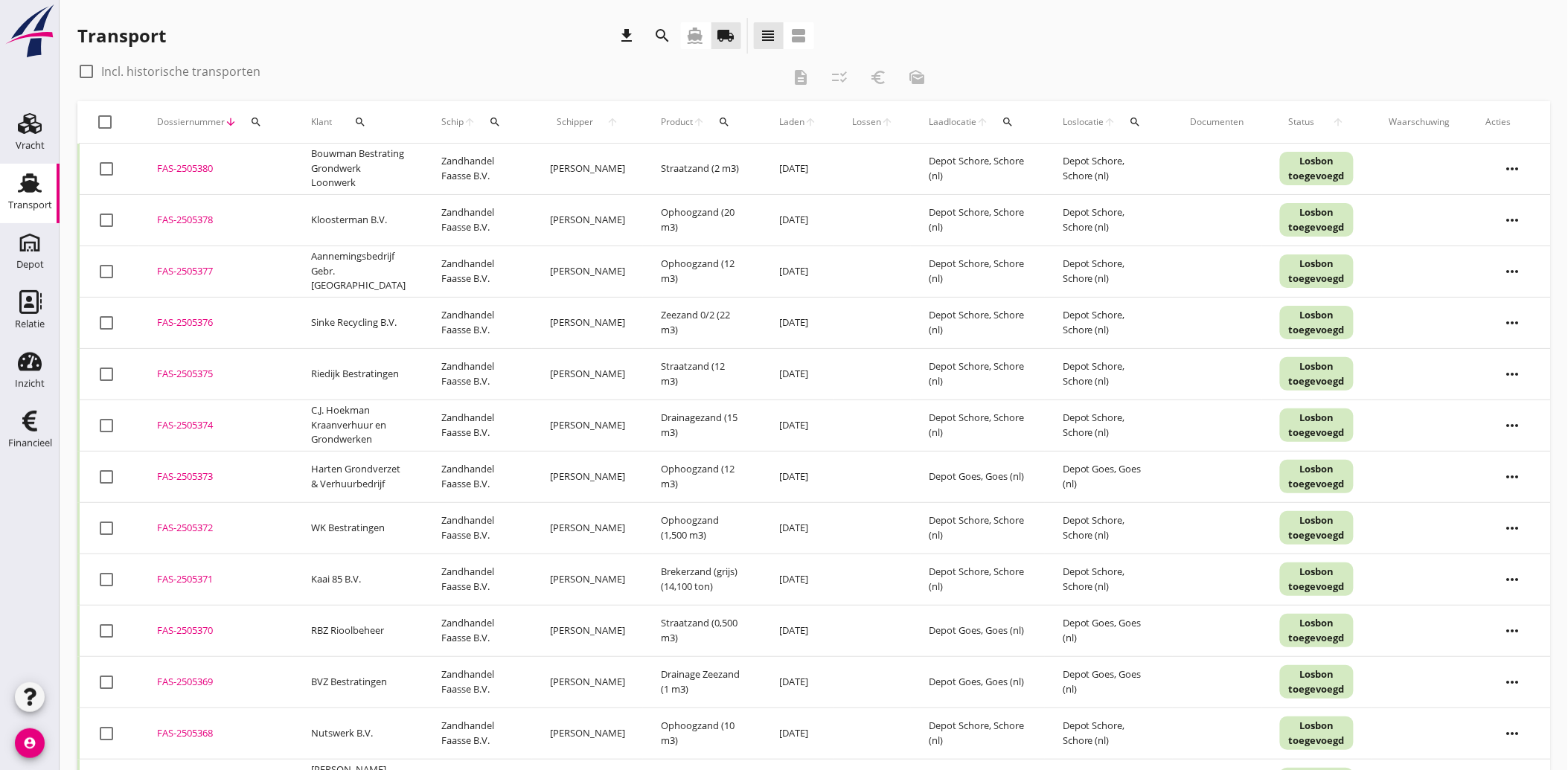
click at [687, 37] on icon "directions_boat" at bounding box center [696, 36] width 18 height 18
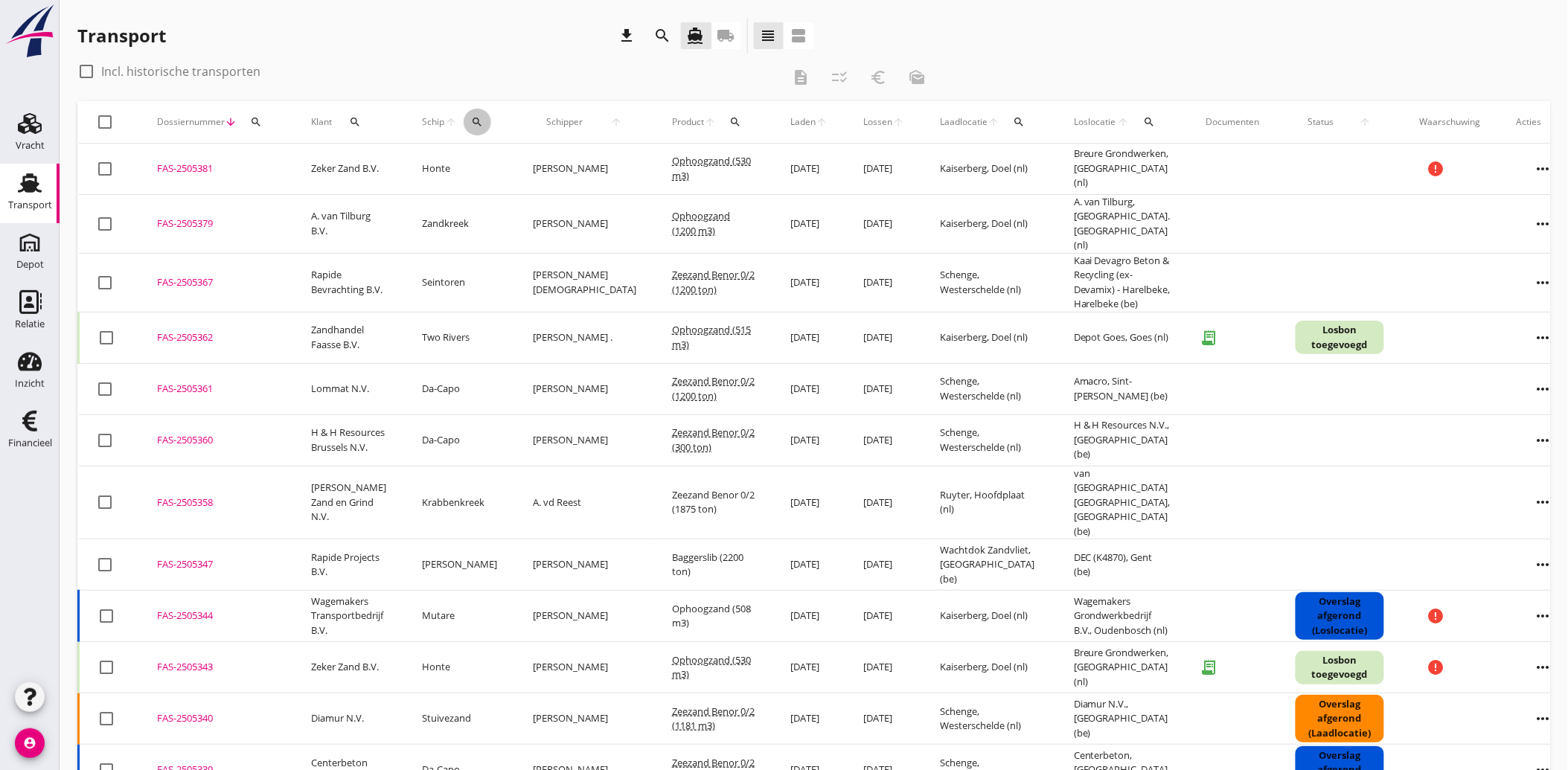
click at [473, 119] on icon "search" at bounding box center [477, 122] width 12 height 12
click at [488, 162] on input "Zoek op (scheeps)naam" at bounding box center [546, 165] width 155 height 24
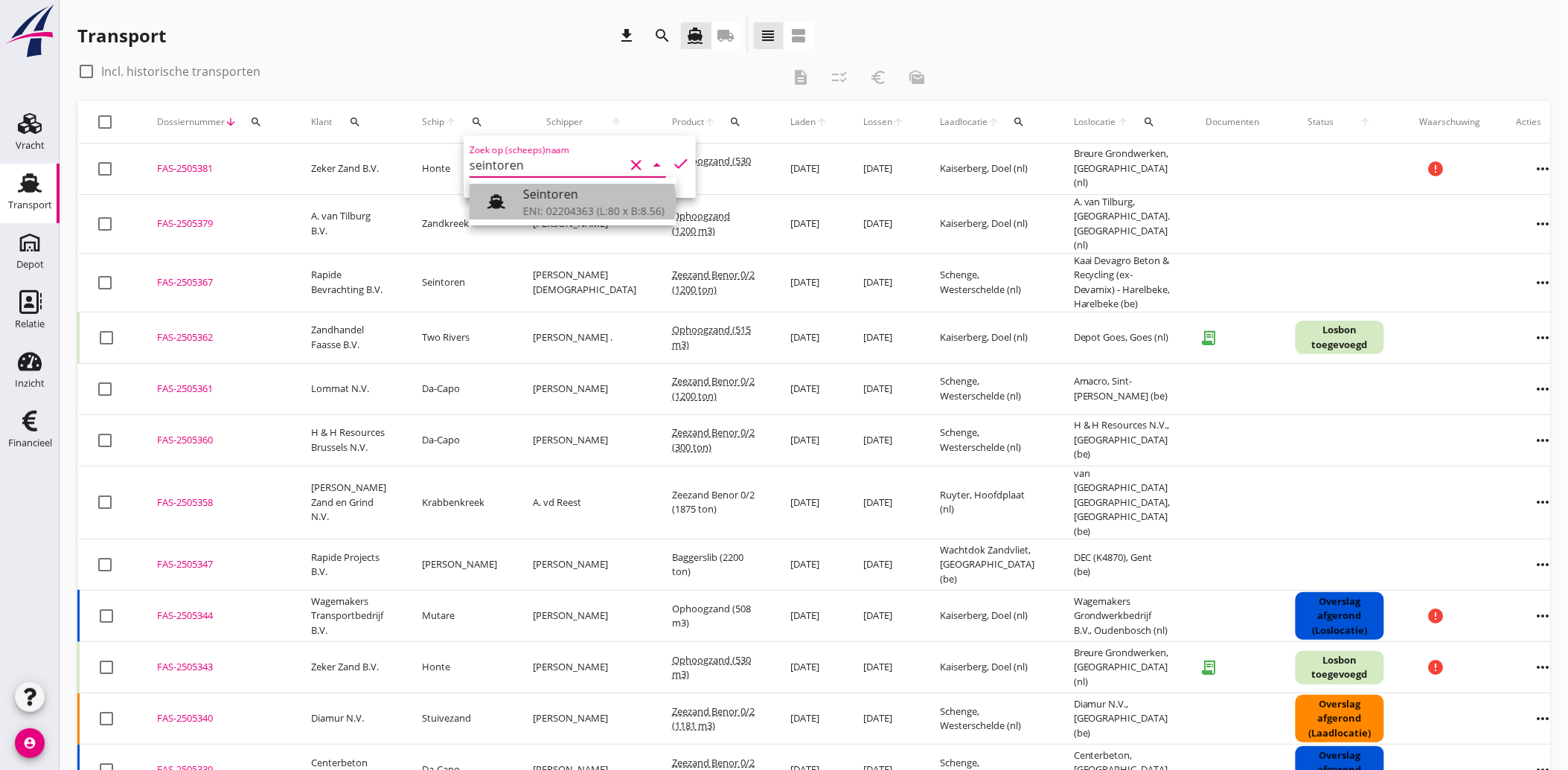
click at [541, 190] on div "Seintoren" at bounding box center [593, 195] width 141 height 18
click at [672, 166] on icon "check" at bounding box center [681, 164] width 18 height 18
type input "Seintoren"
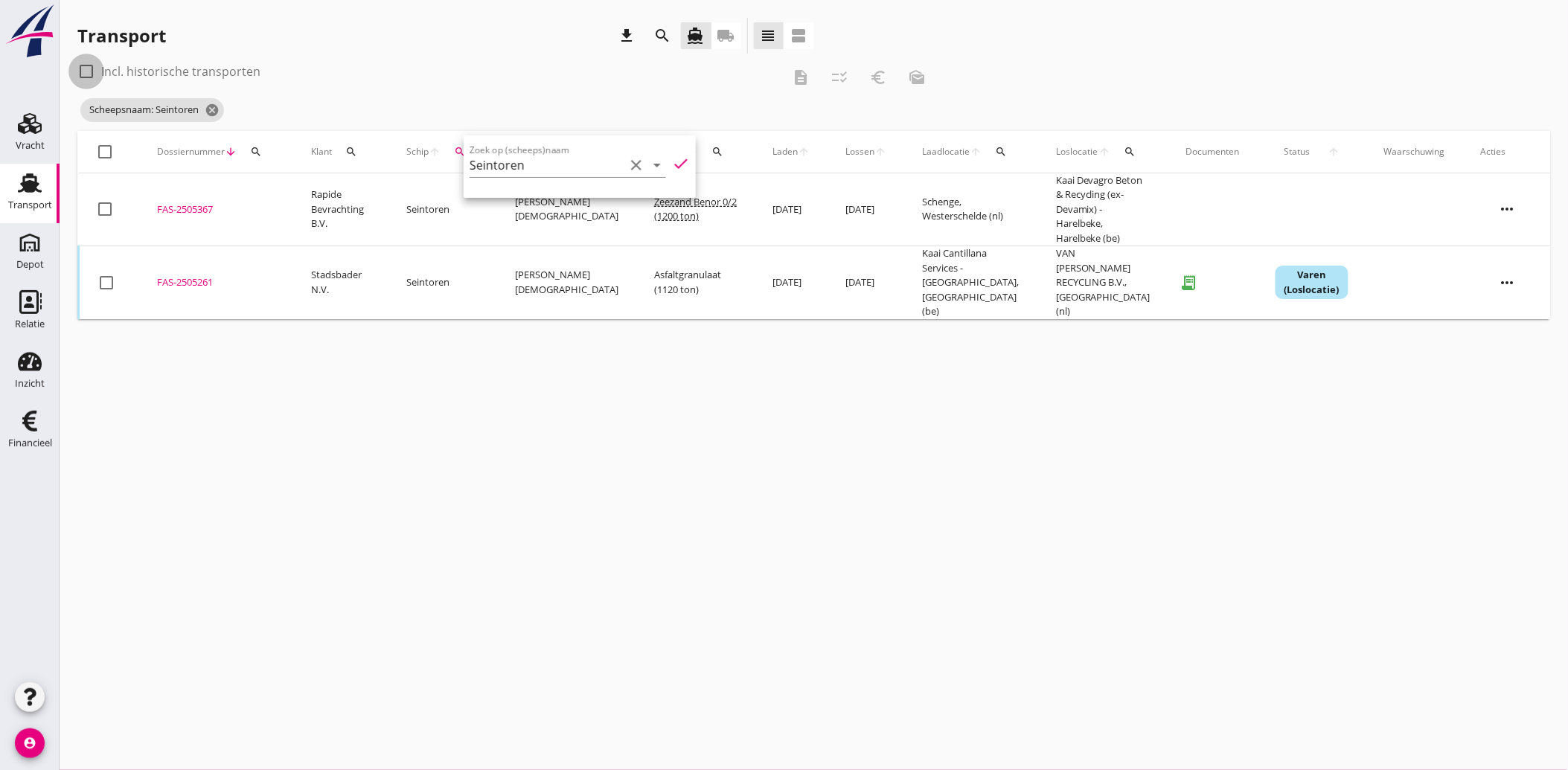
click at [80, 73] on div at bounding box center [86, 71] width 25 height 25
checkbox input "true"
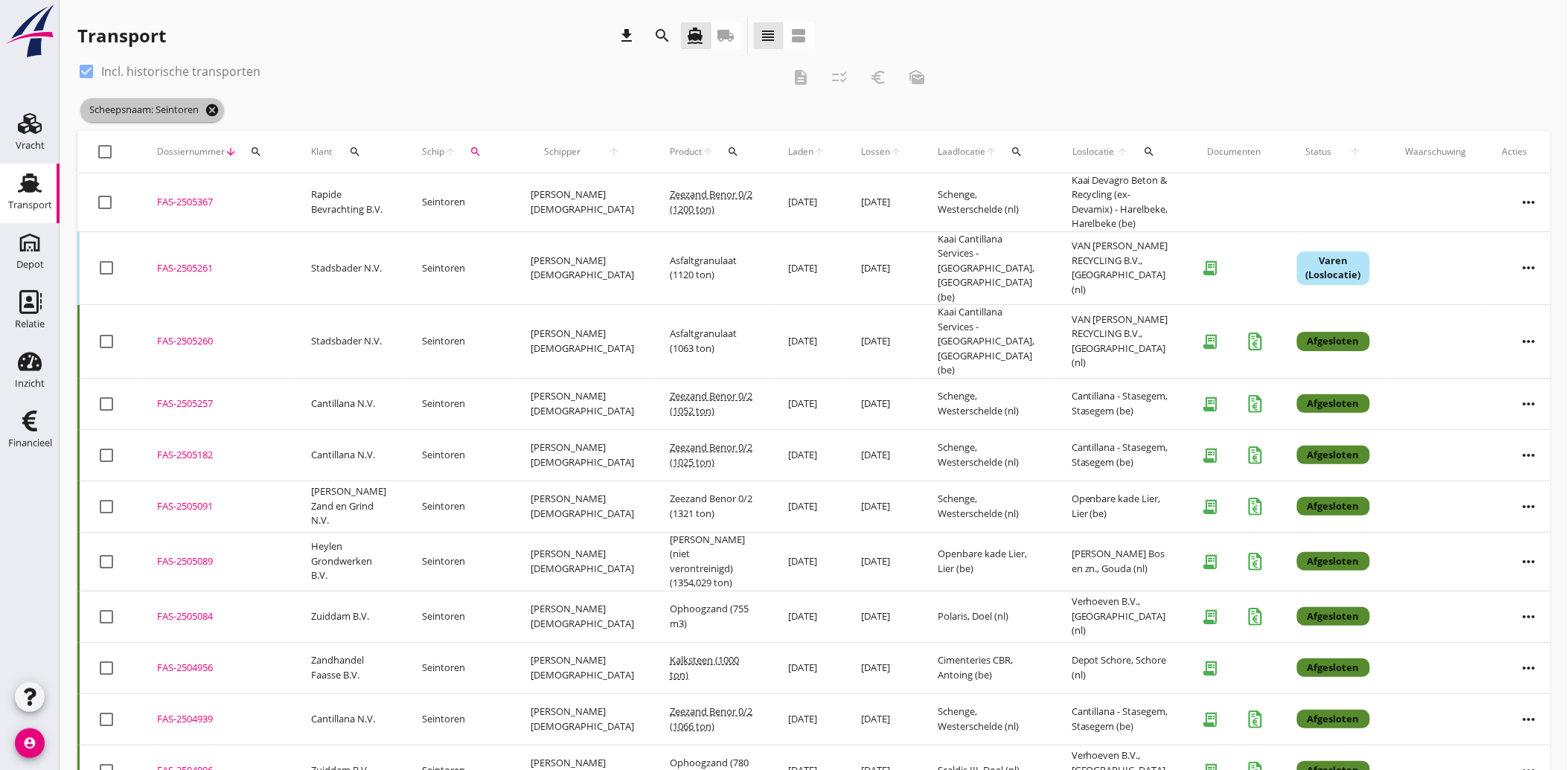
click at [218, 110] on icon "cancel" at bounding box center [212, 110] width 15 height 15
